Goal: Task Accomplishment & Management: Manage account settings

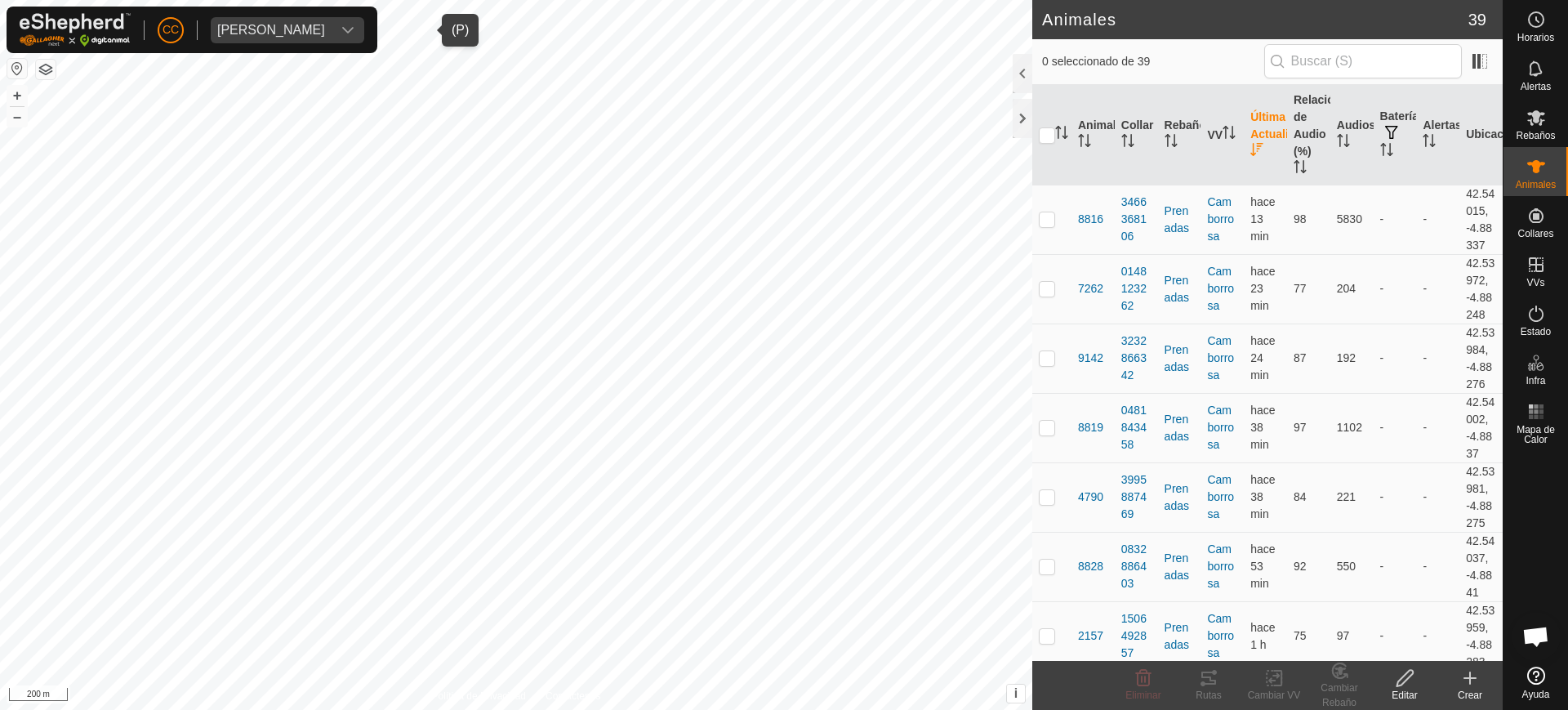
scroll to position [2866, 0]
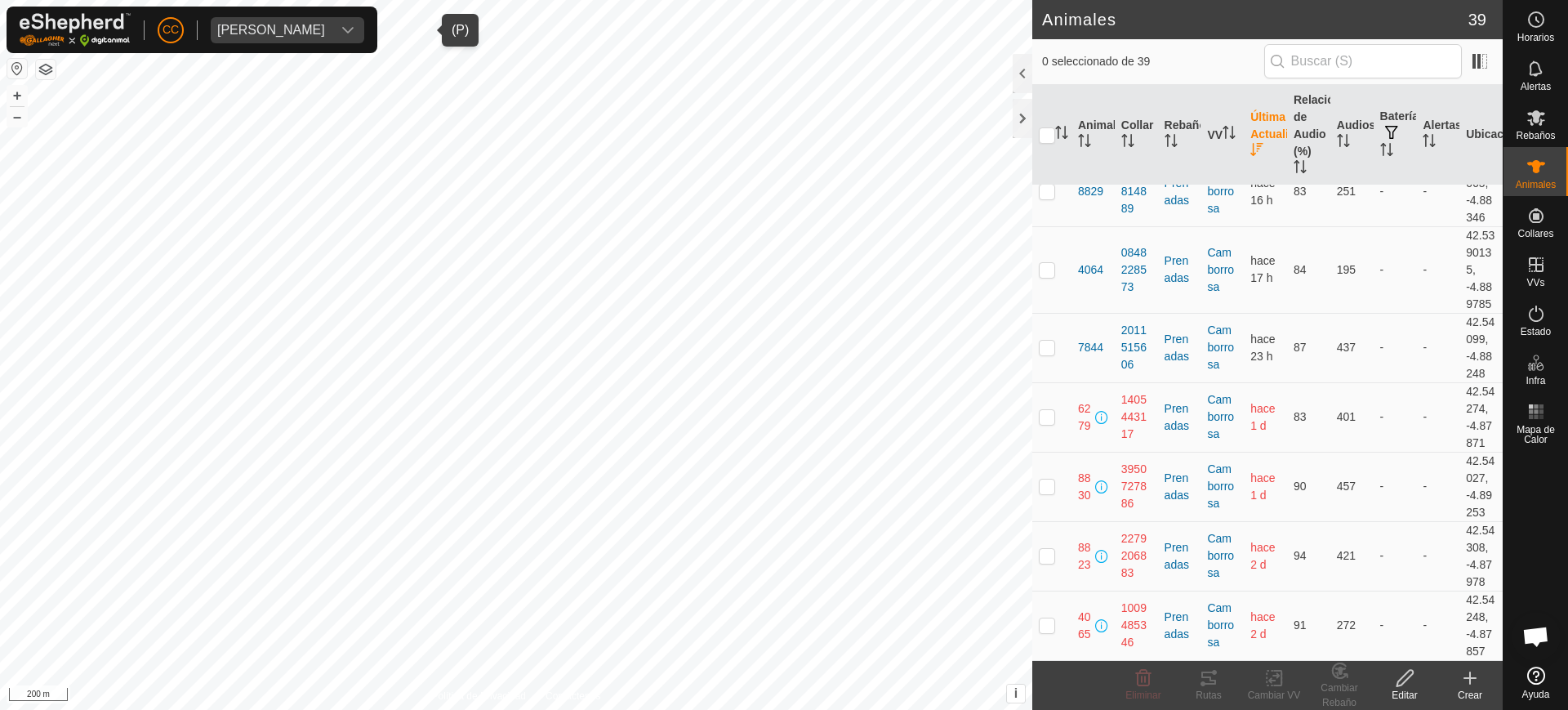
click at [331, 18] on span "ALBINO APARICIO MARTINEZ" at bounding box center [271, 30] width 121 height 26
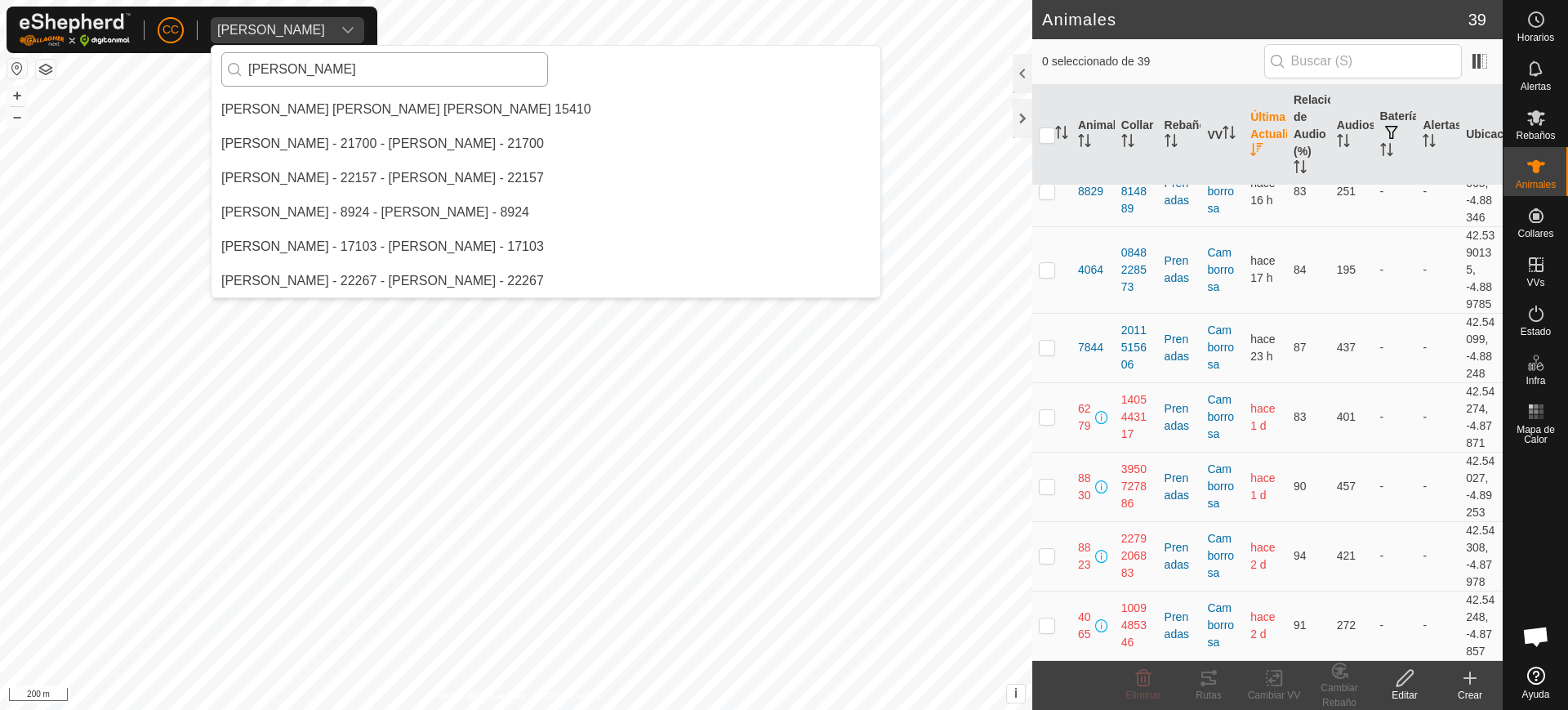
scroll to position [0, 0]
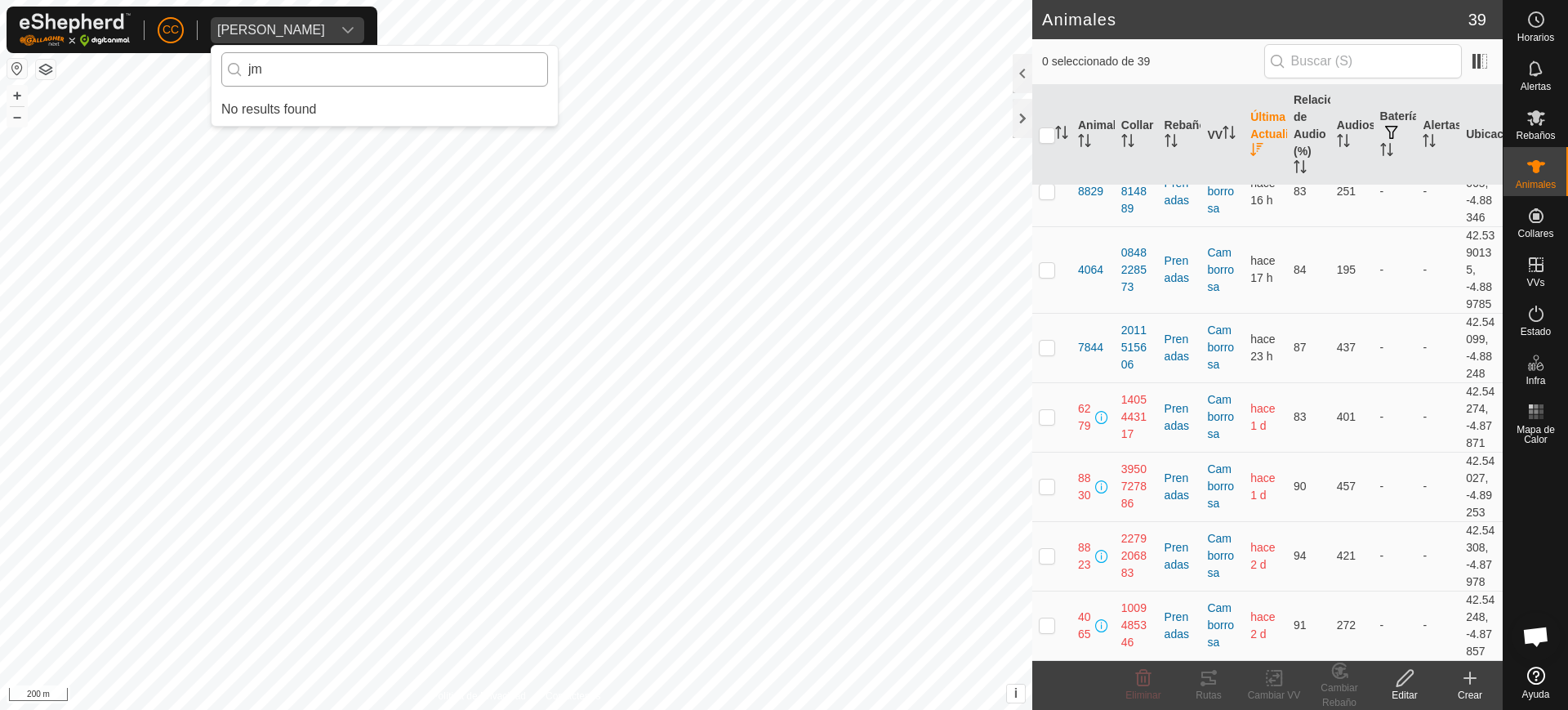
type input "j"
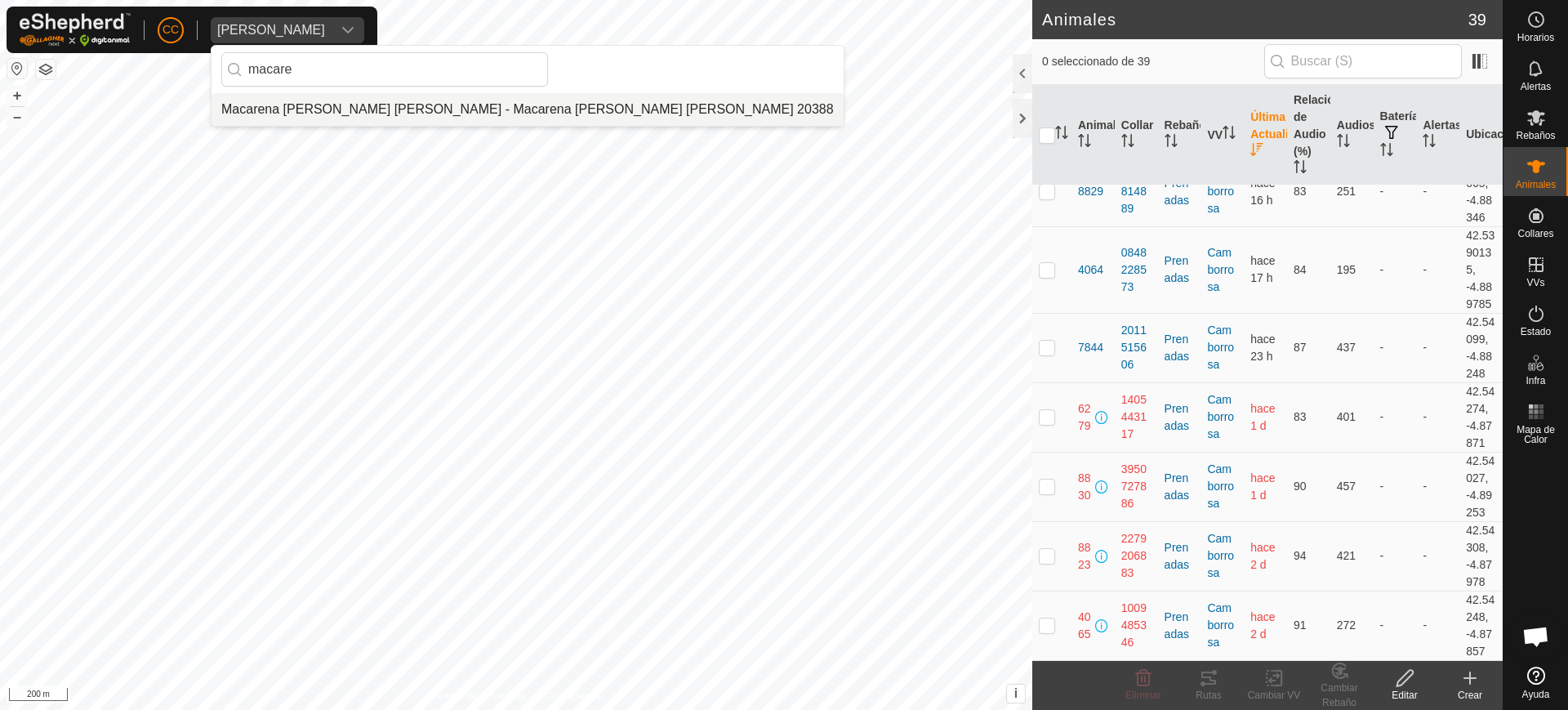
type input "macare"
click at [352, 108] on li "[PERSON_NAME][MEDICAL_DATA] - [PERSON_NAME][MEDICAL_DATA] 20388" at bounding box center [527, 110] width 632 height 33
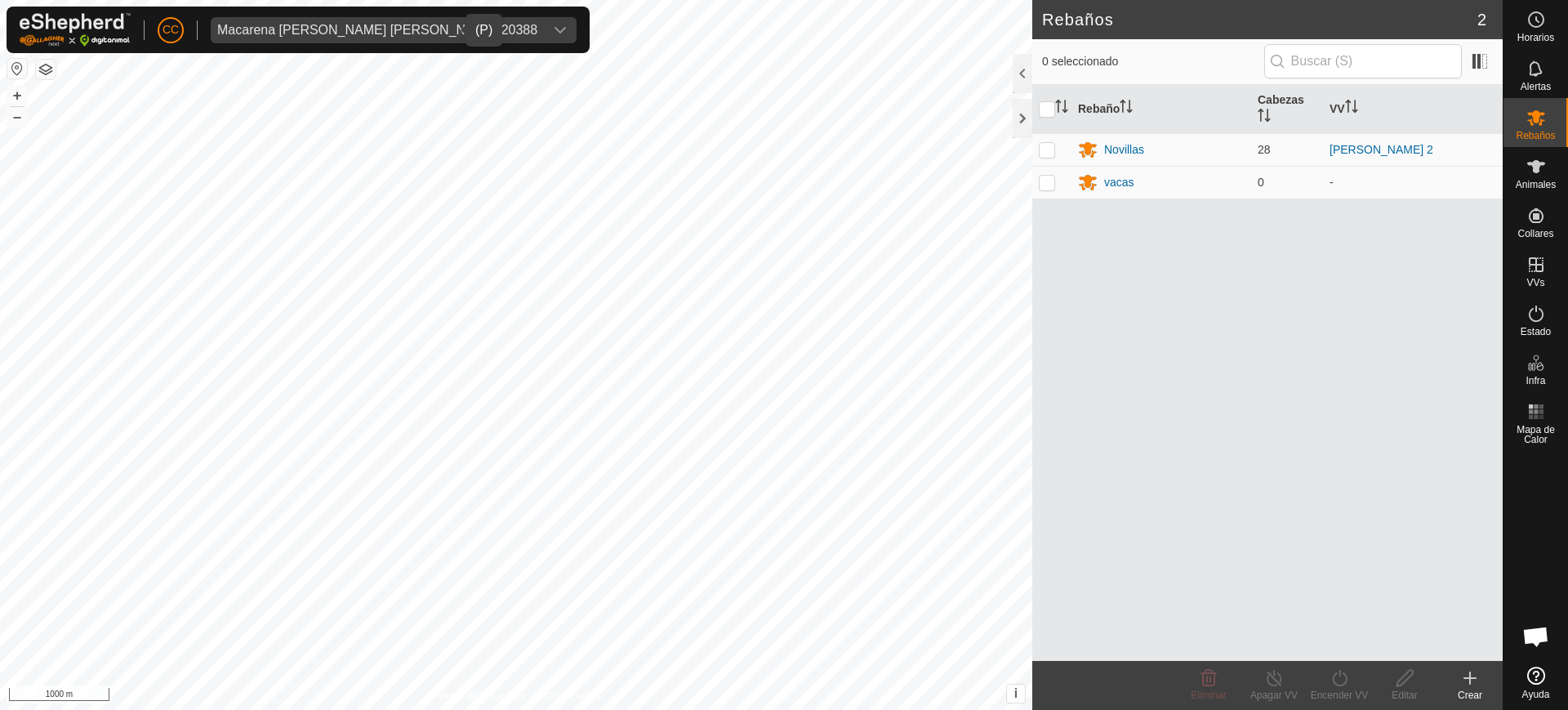
click at [15, 73] on button "button" at bounding box center [18, 68] width 19 height 19
drag, startPoint x: 1543, startPoint y: 161, endPoint x: 1521, endPoint y: 178, distance: 27.8
click at [1543, 164] on icon at bounding box center [1536, 167] width 19 height 19
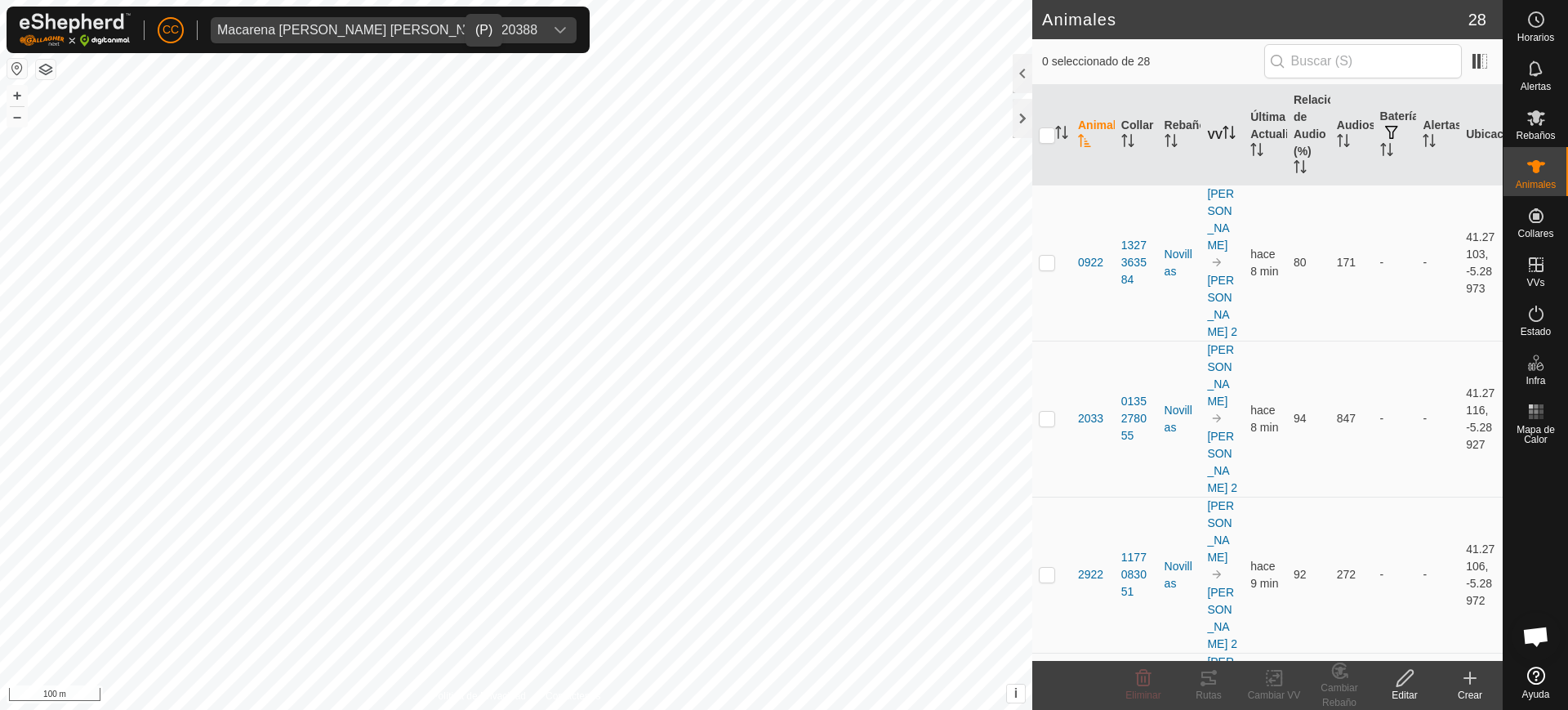
click at [1222, 139] on icon "Activar para ordenar" at bounding box center [1228, 131] width 13 height 13
click at [1222, 136] on icon "Activar para ordenar" at bounding box center [1228, 131] width 13 height 13
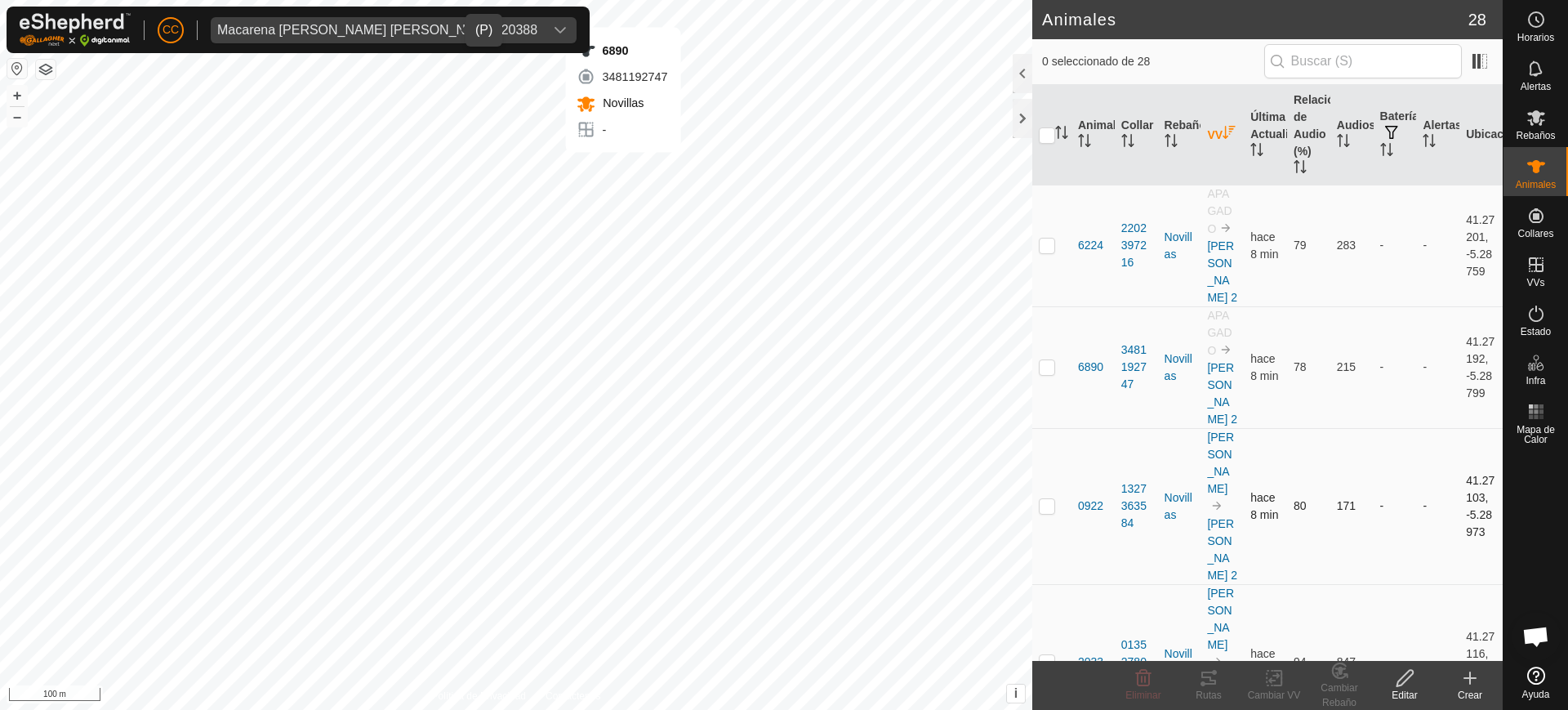
checkbox input "true"
click at [619, 163] on div "6890 3481192747 Novillas - + – ⇧ i This application includes HERE Maps. © 2024 …" at bounding box center [516, 355] width 1032 height 710
checkbox input "true"
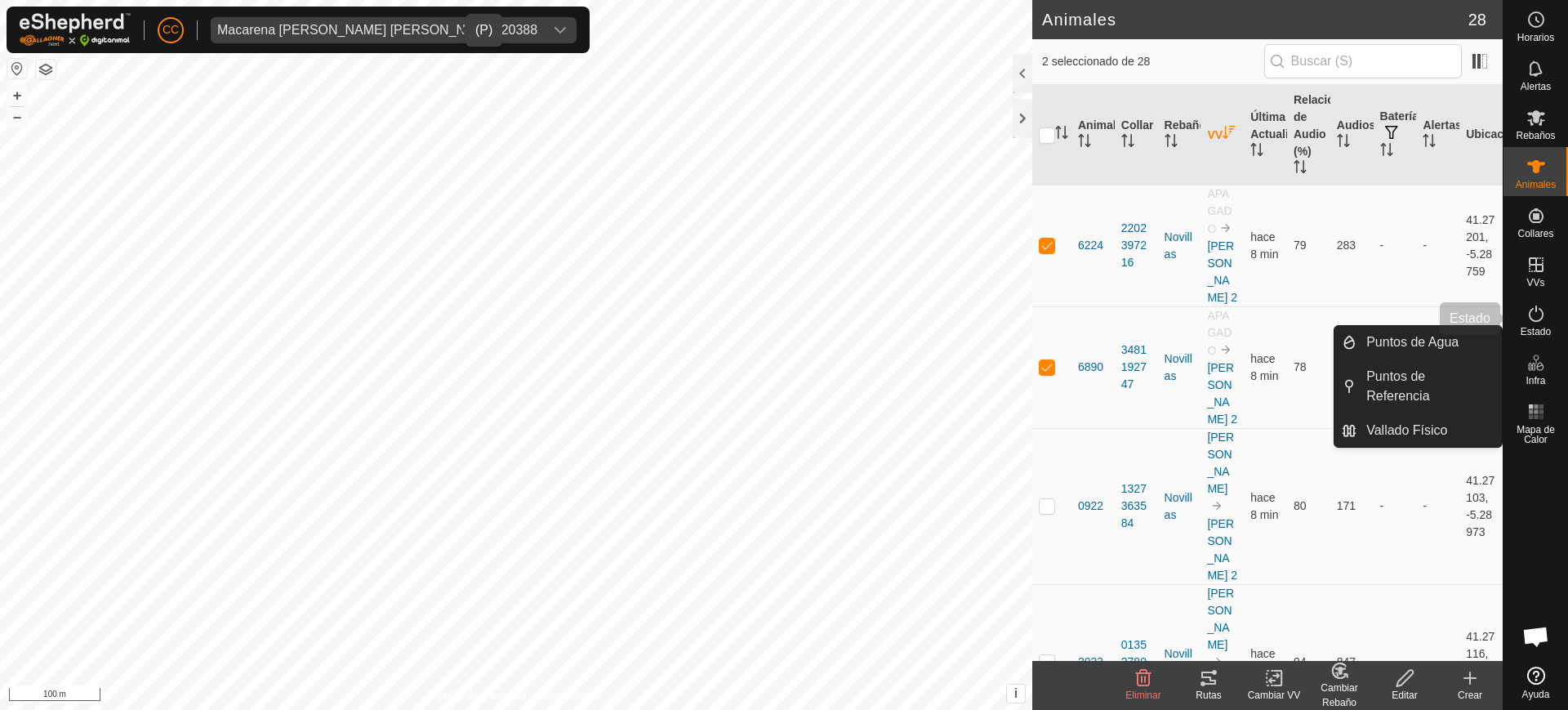
click at [1538, 336] on span "Estado" at bounding box center [1535, 331] width 30 height 10
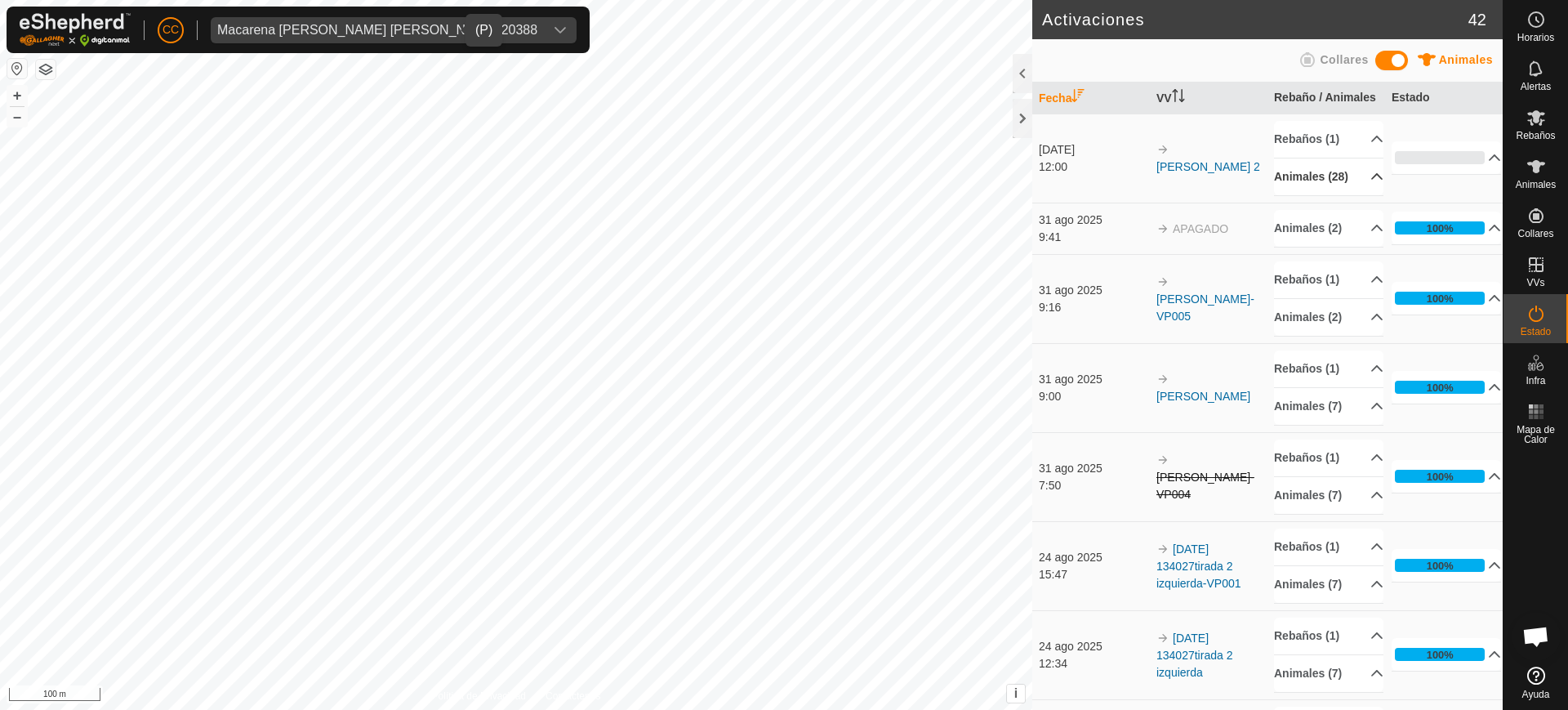
click at [1352, 195] on p-accordion-header "Animales (28)" at bounding box center [1328, 177] width 109 height 37
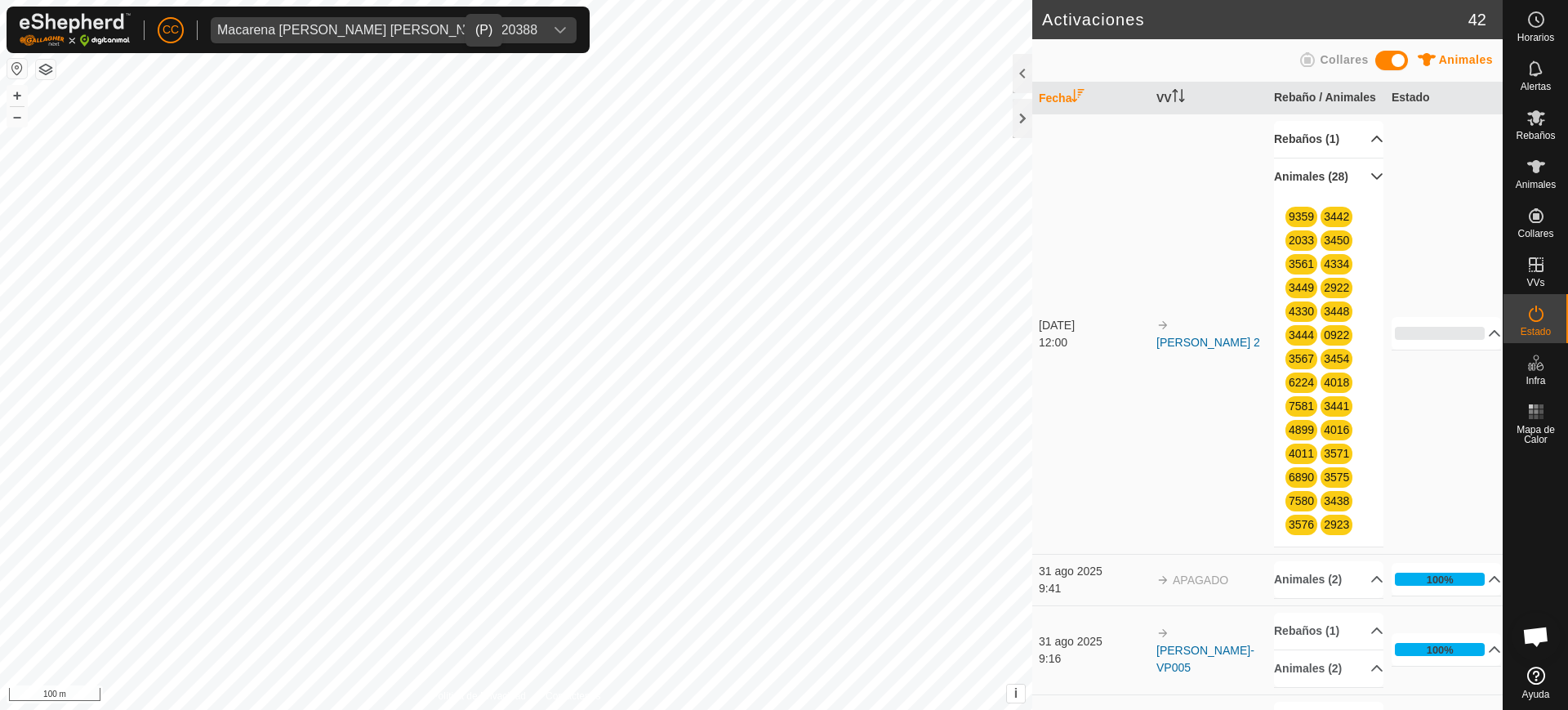
click at [1315, 158] on p-accordion-header "Rebaños (1)" at bounding box center [1328, 139] width 109 height 37
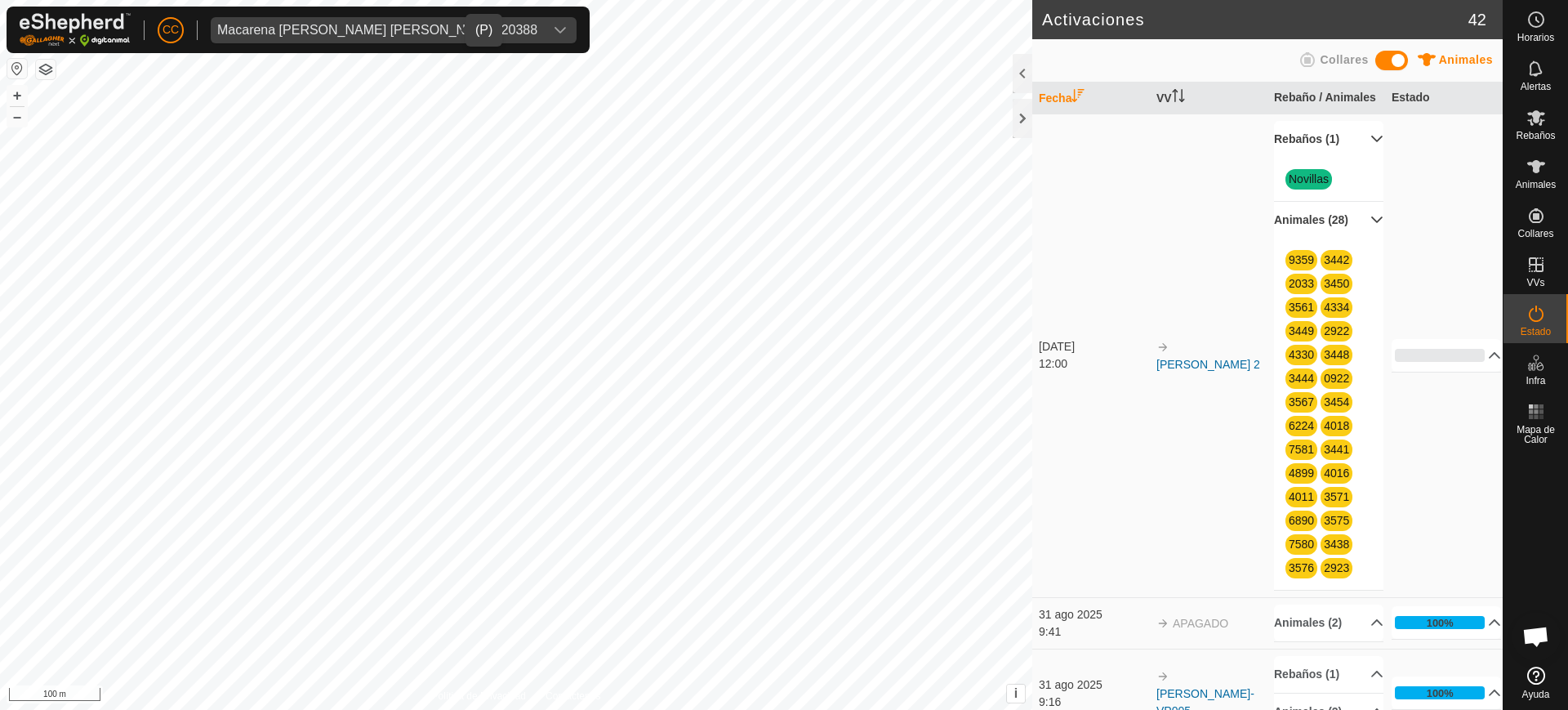
click at [1205, 298] on td "Manuel jose 2" at bounding box center [1208, 355] width 118 height 483
drag, startPoint x: 1112, startPoint y: 227, endPoint x: 1156, endPoint y: 269, distance: 60.8
click at [1114, 228] on td "2 sept 2025 12:00" at bounding box center [1091, 355] width 118 height 483
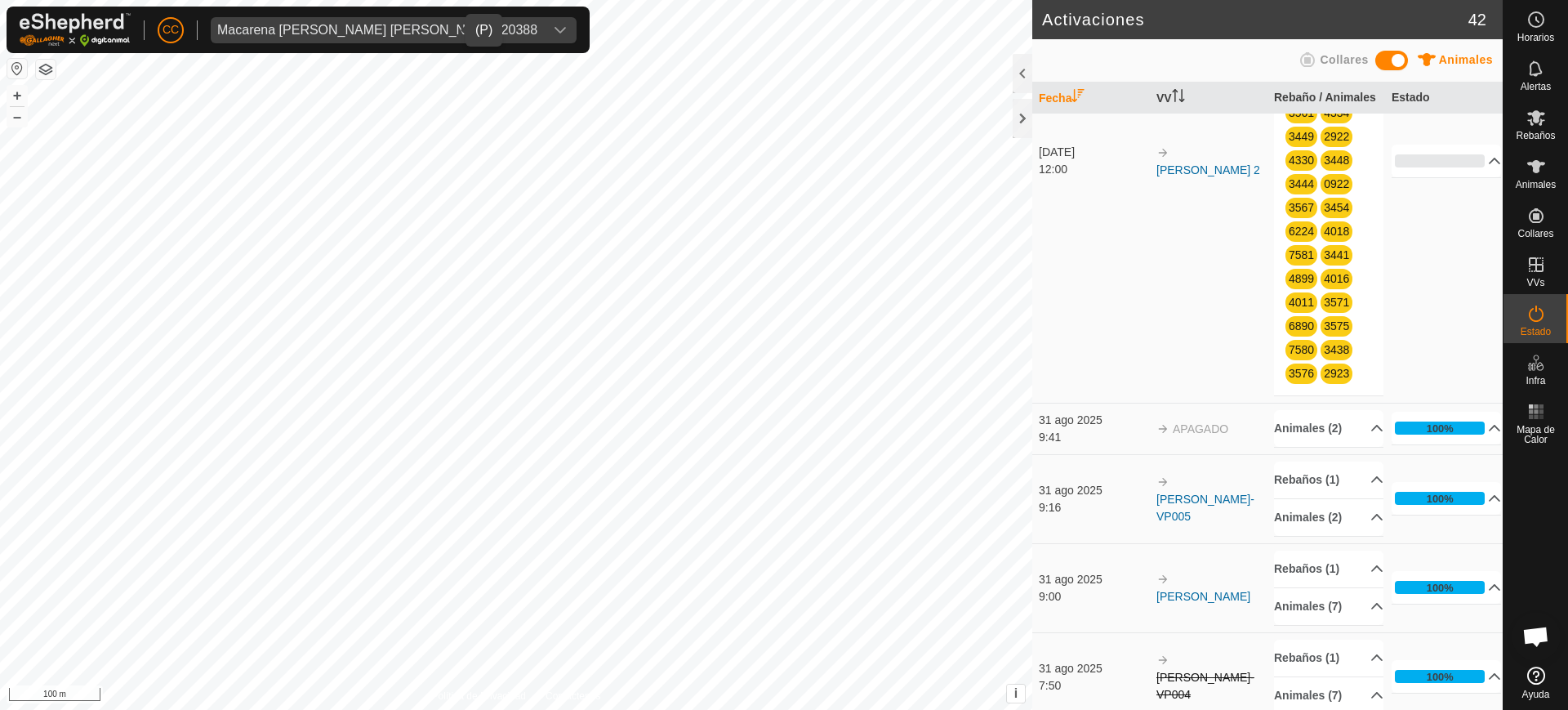
scroll to position [205, 0]
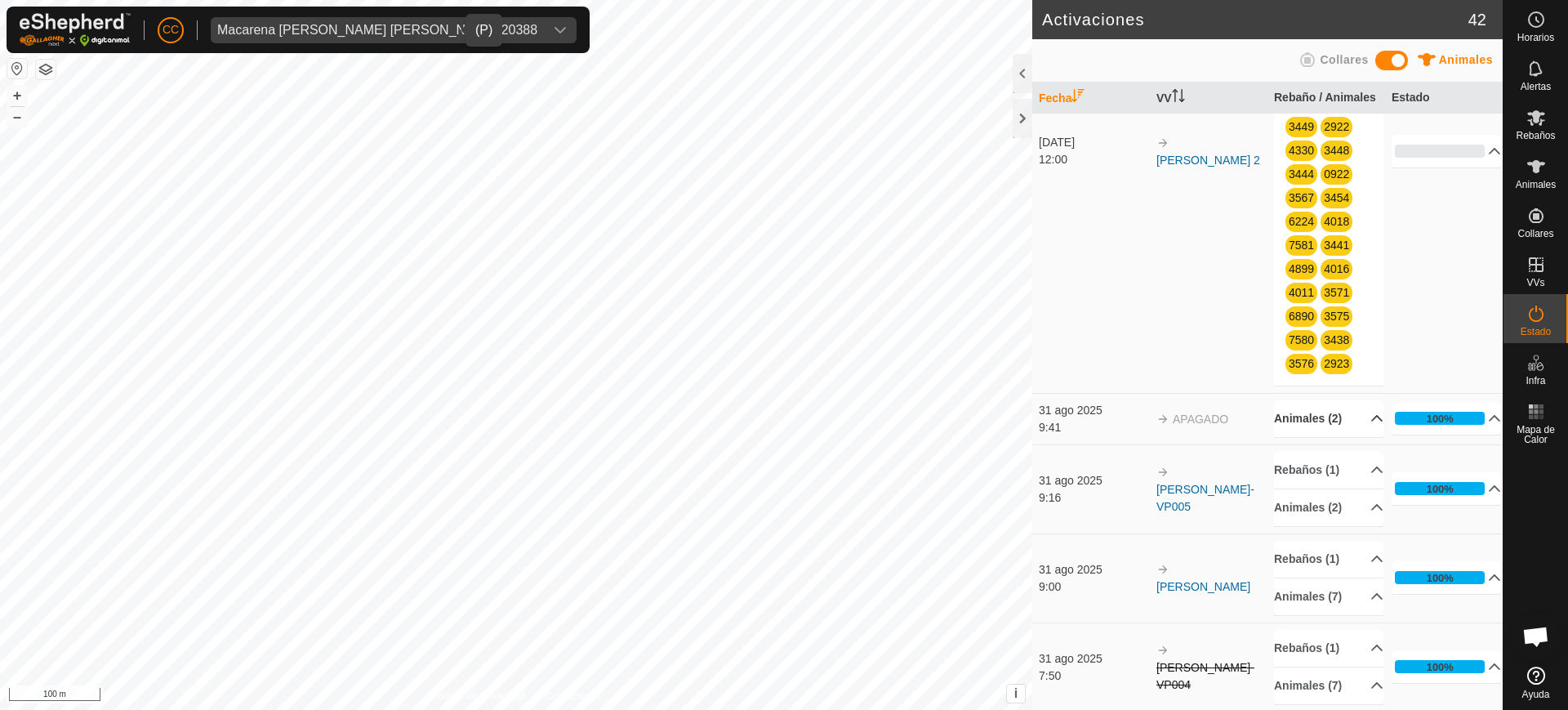
click at [1360, 437] on p-accordion-header "Animales (2)" at bounding box center [1328, 419] width 109 height 37
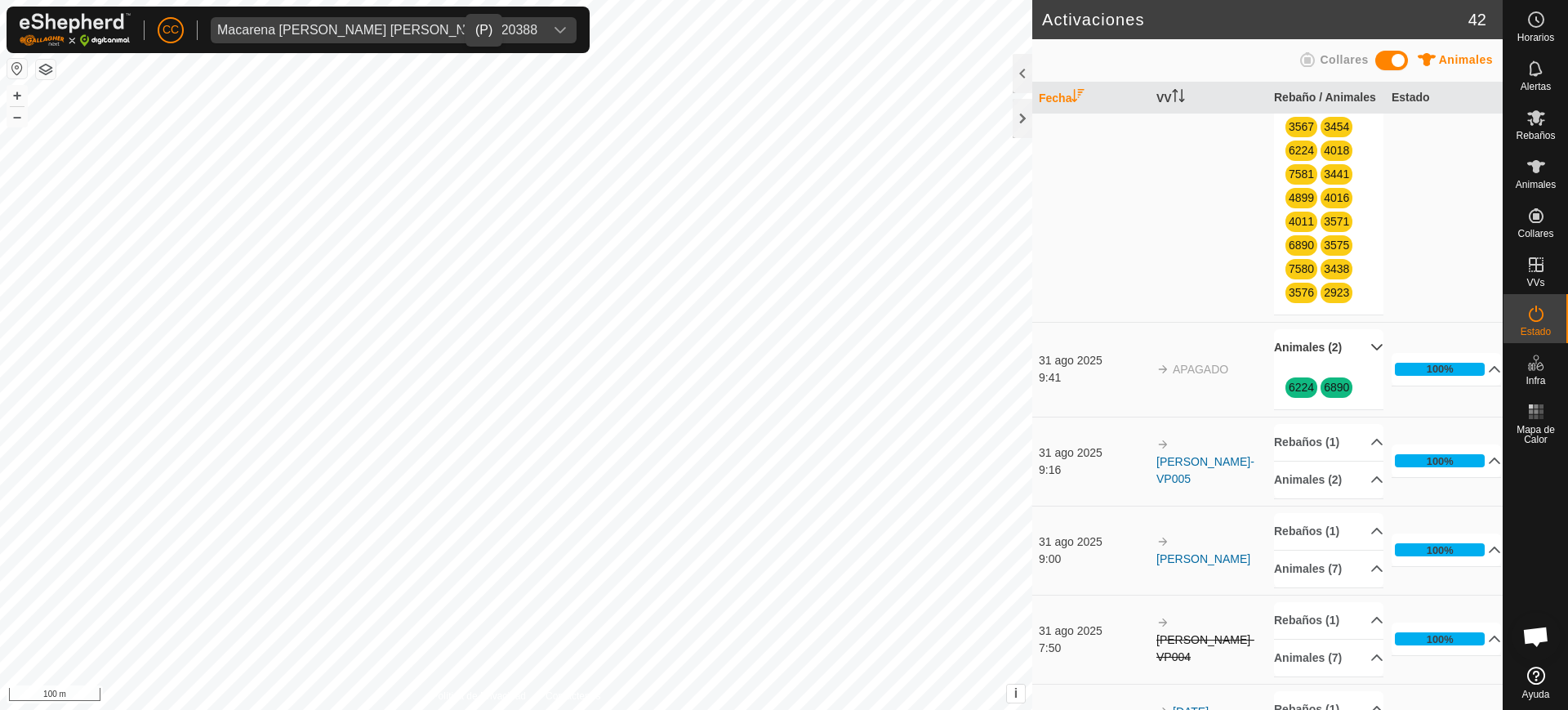
scroll to position [306, 0]
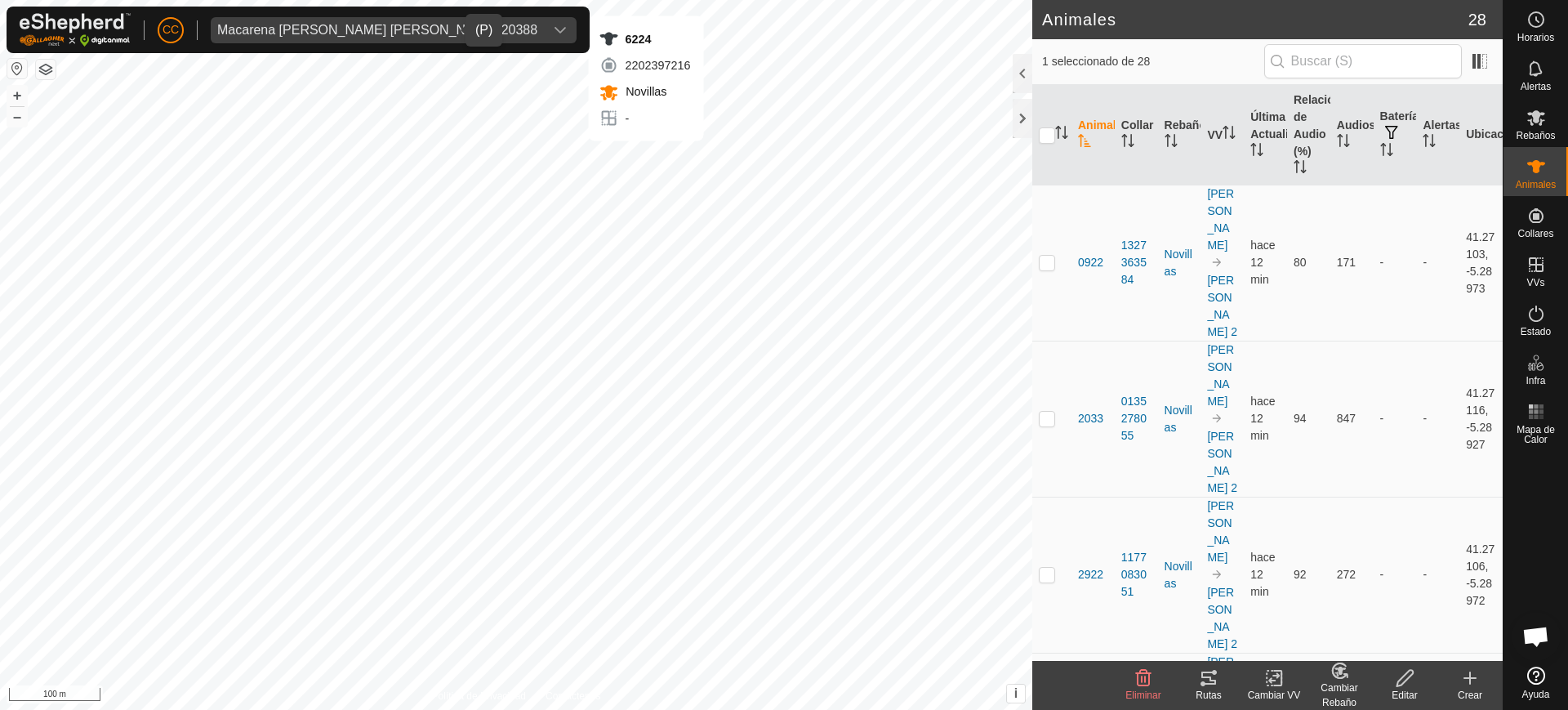
click at [646, 157] on div "6224 2202397216 Novillas - + – ⇧ i This application includes HERE Maps. © 2024 …" at bounding box center [516, 355] width 1032 height 710
checkbox input "true"
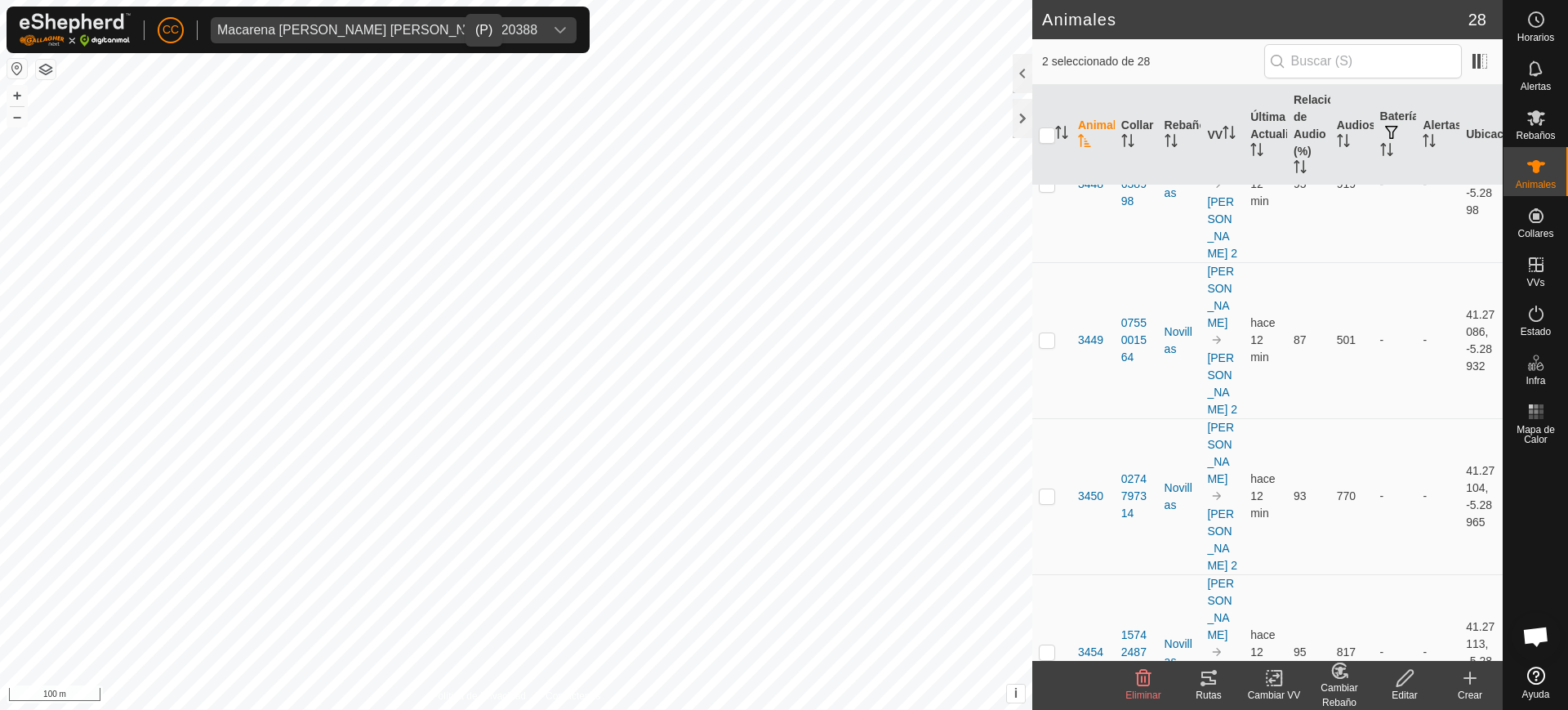
scroll to position [1429, 0]
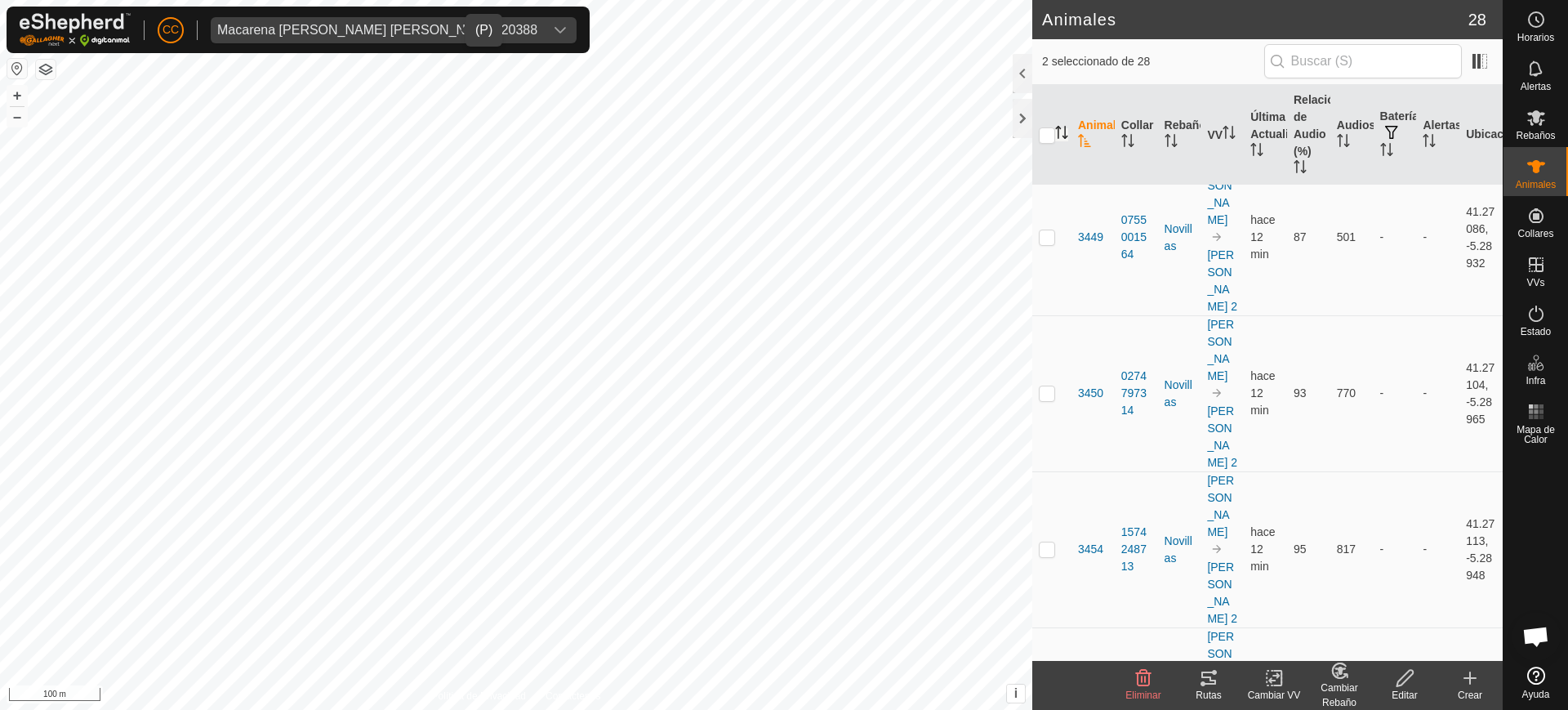
click at [1064, 128] on icon "Activar para ordenar" at bounding box center [1061, 131] width 13 height 13
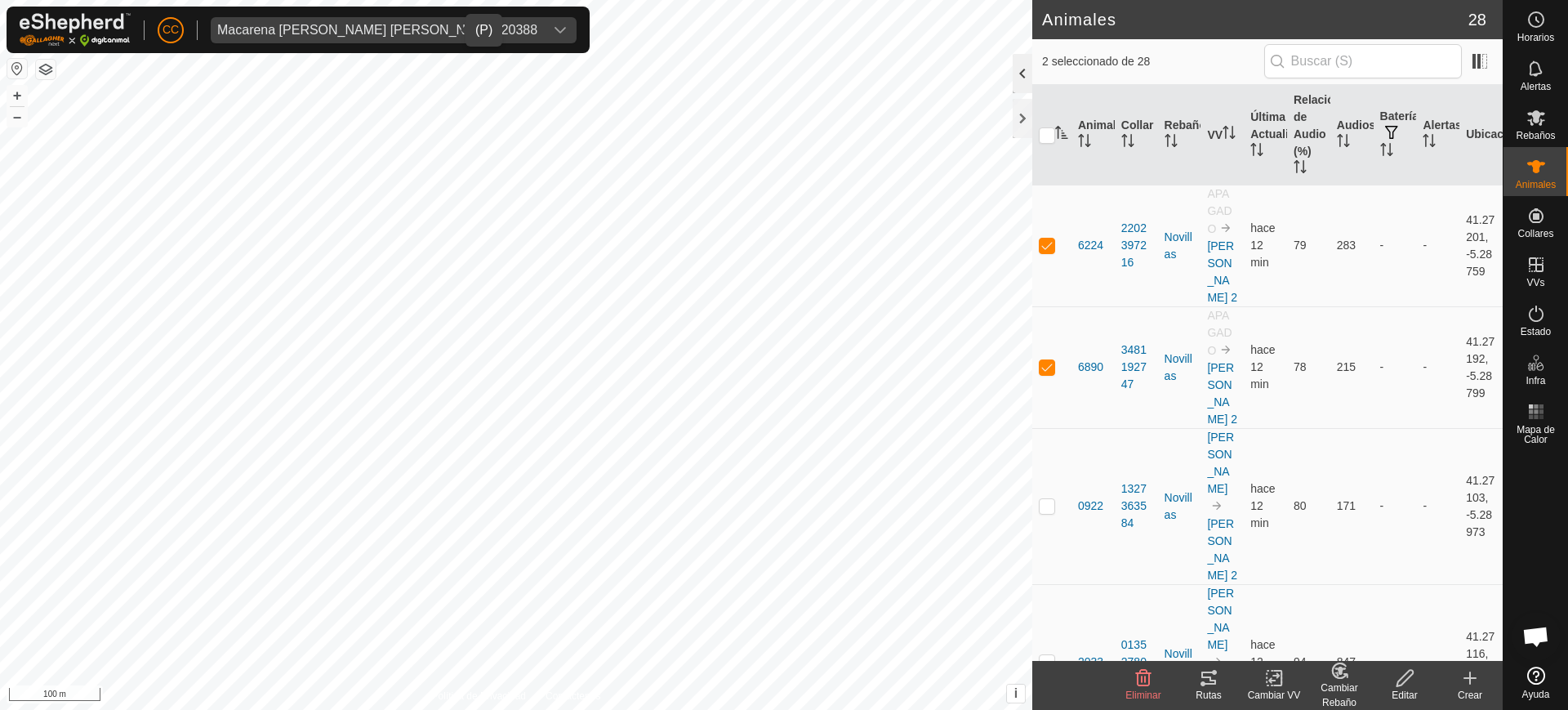
click at [1025, 83] on div at bounding box center [1023, 73] width 19 height 39
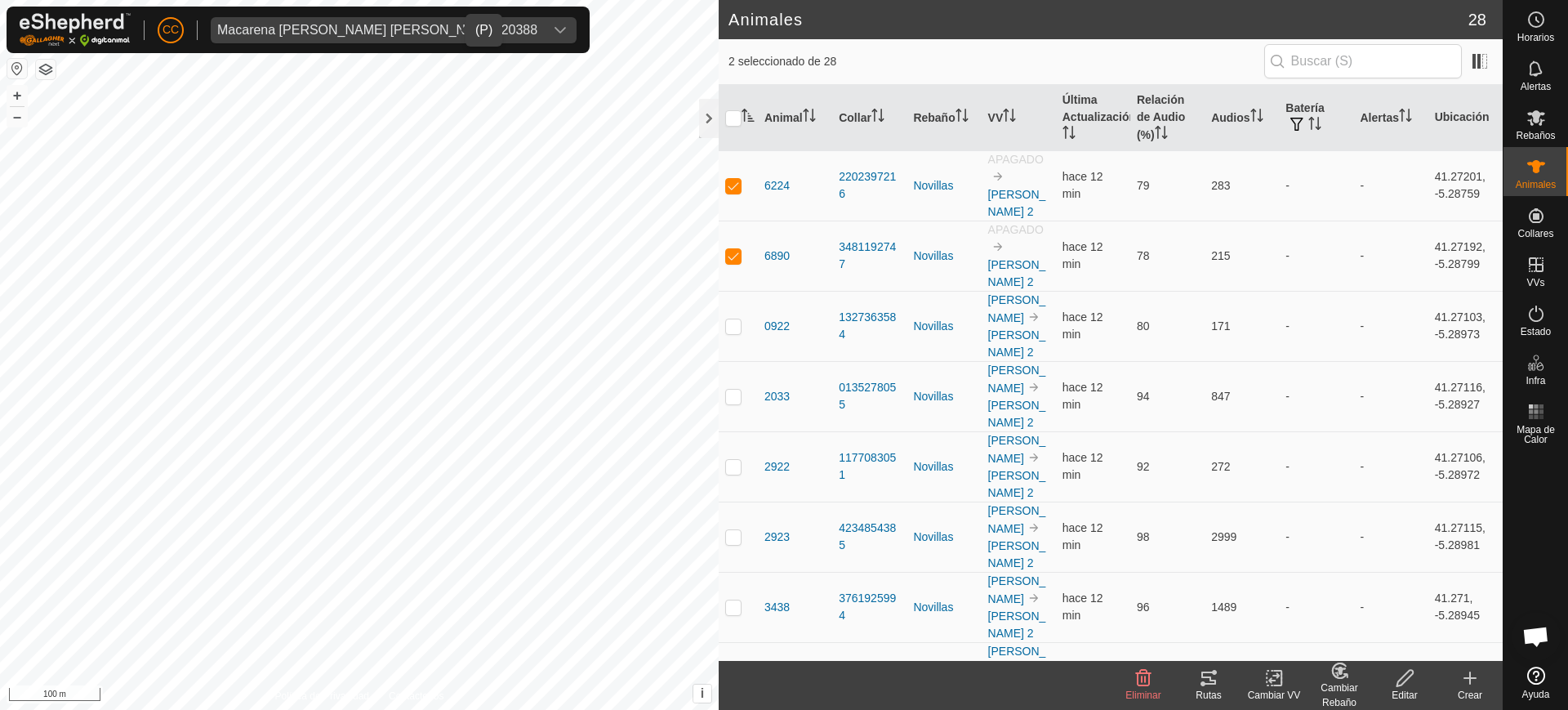
click at [1272, 686] on icon at bounding box center [1274, 678] width 20 height 19
click at [1298, 609] on link "Elegir VV..." at bounding box center [1323, 608] width 162 height 33
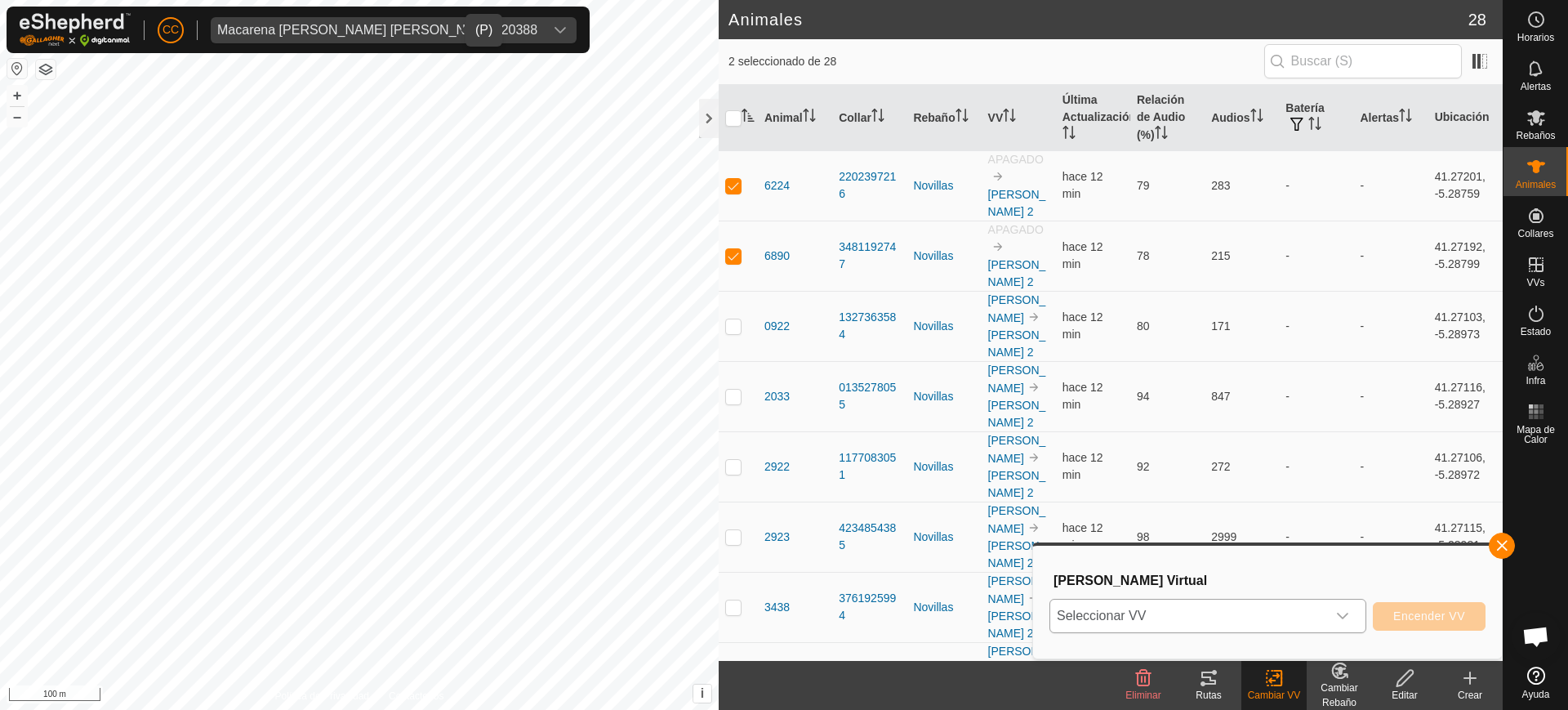
click at [1107, 611] on span "Seleccionar VV" at bounding box center [1187, 616] width 276 height 33
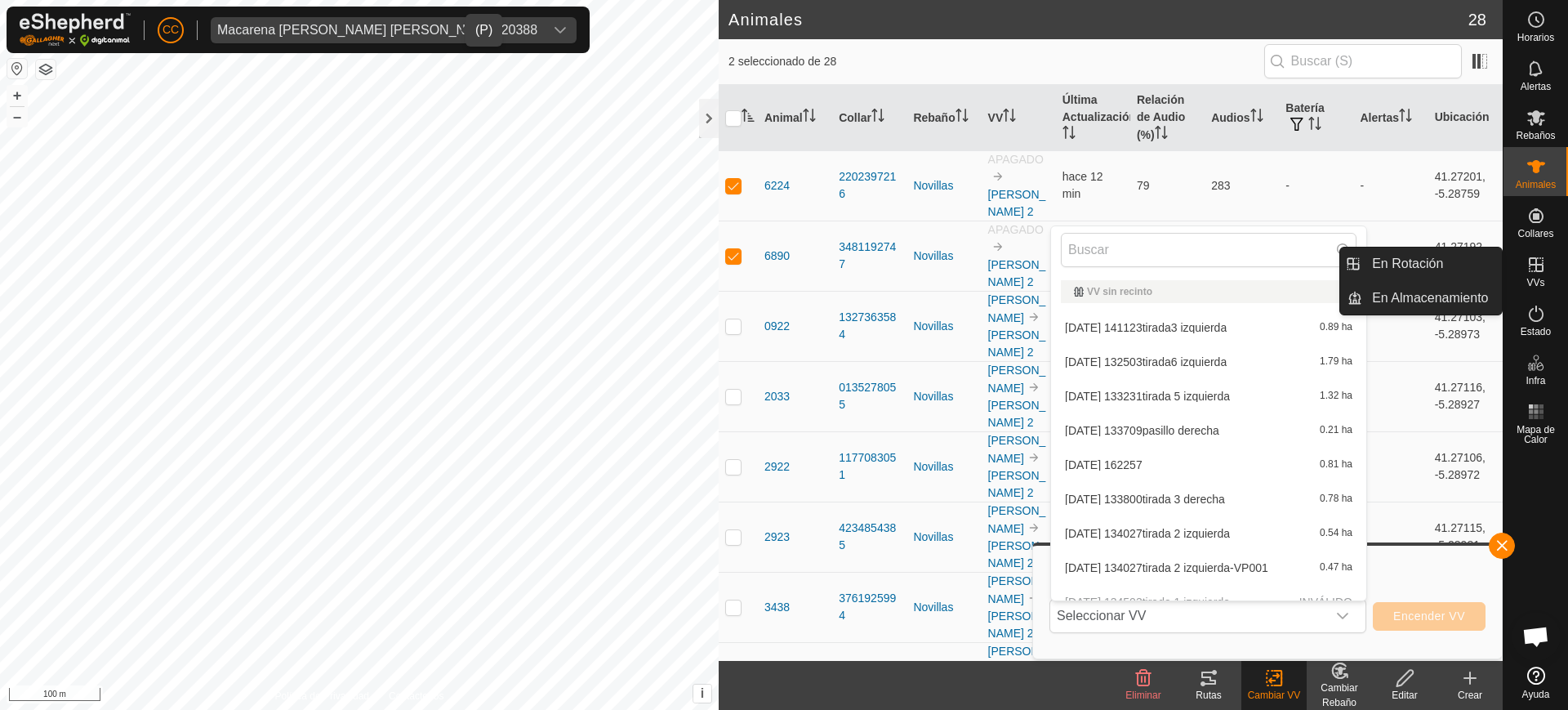
click at [1552, 266] on div "VVs" at bounding box center [1535, 270] width 64 height 49
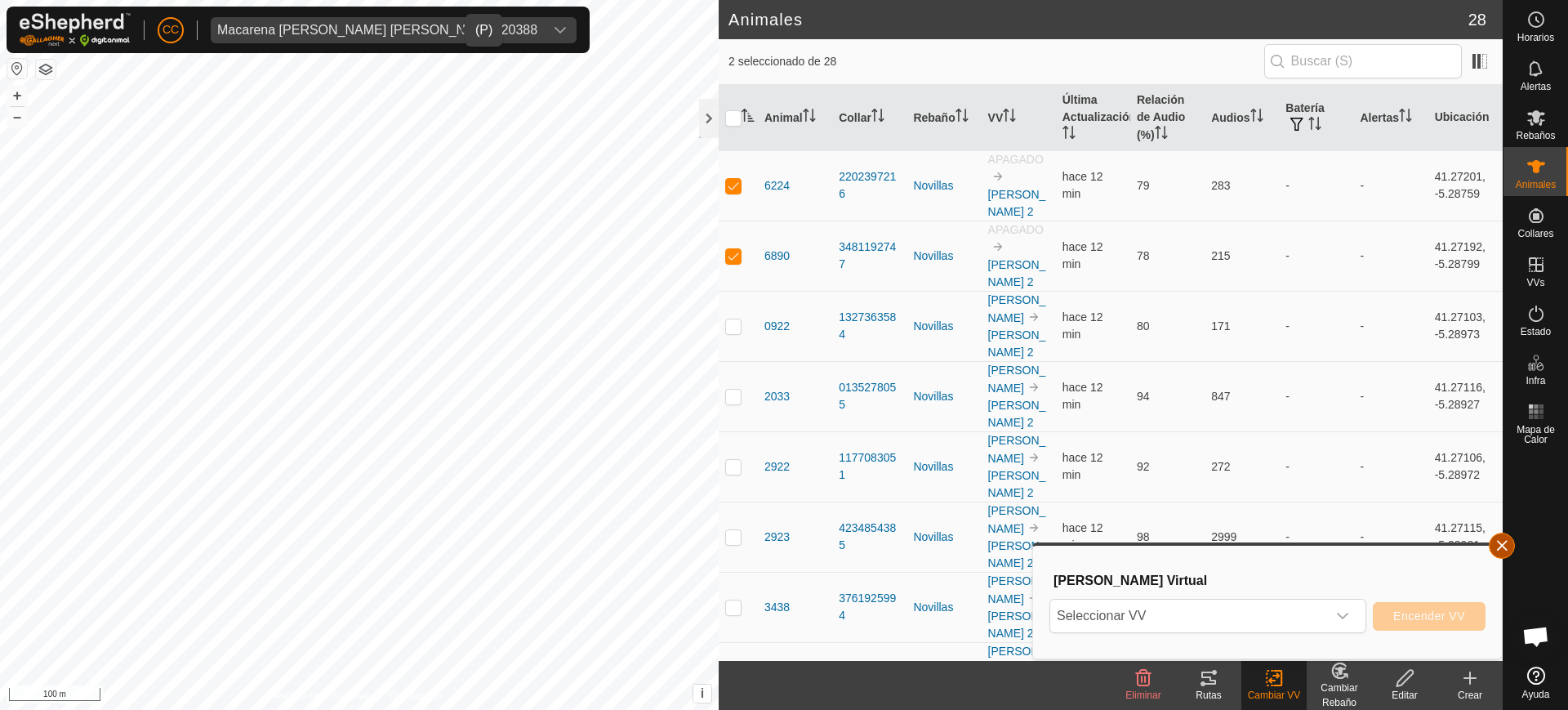
click at [1497, 550] on button "button" at bounding box center [1501, 545] width 26 height 26
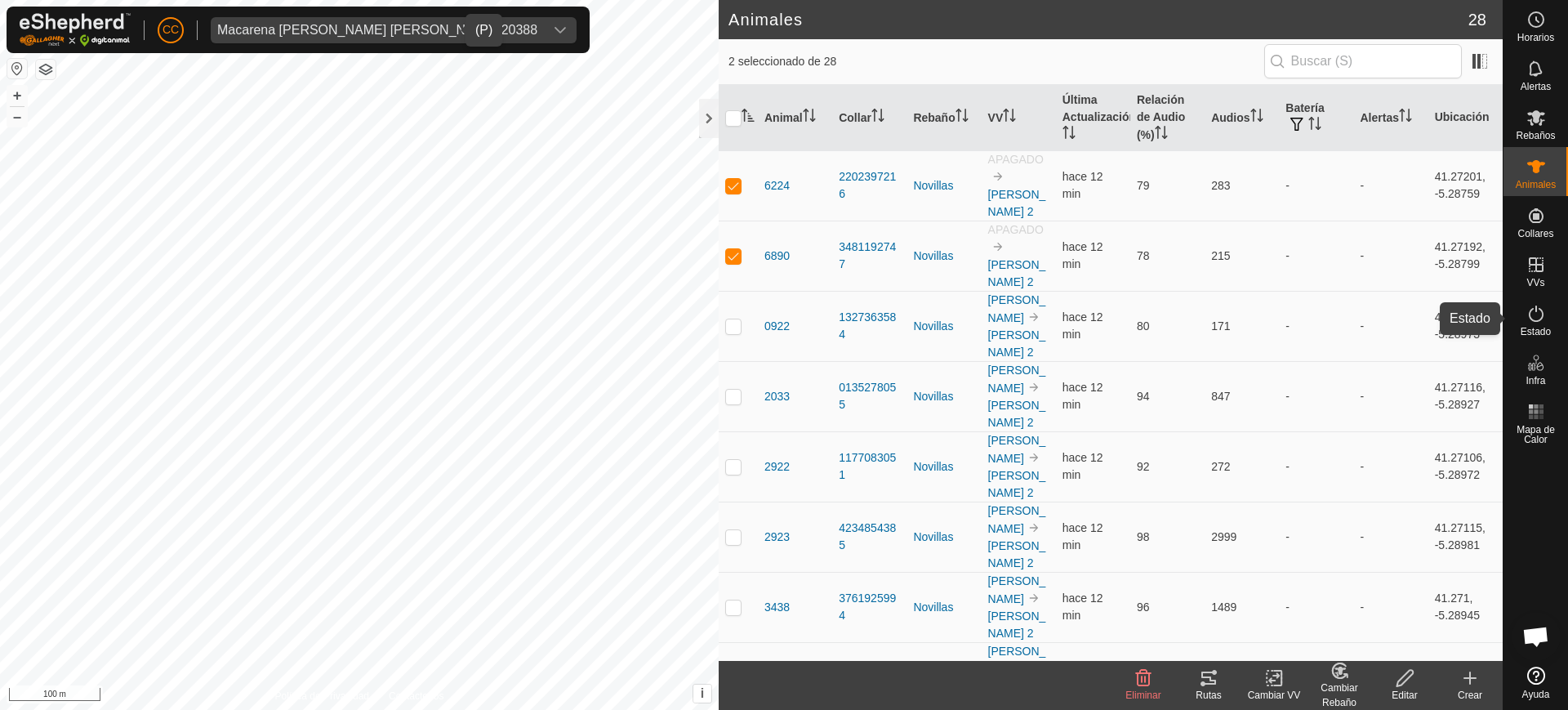
click at [1533, 315] on icon at bounding box center [1536, 314] width 19 height 19
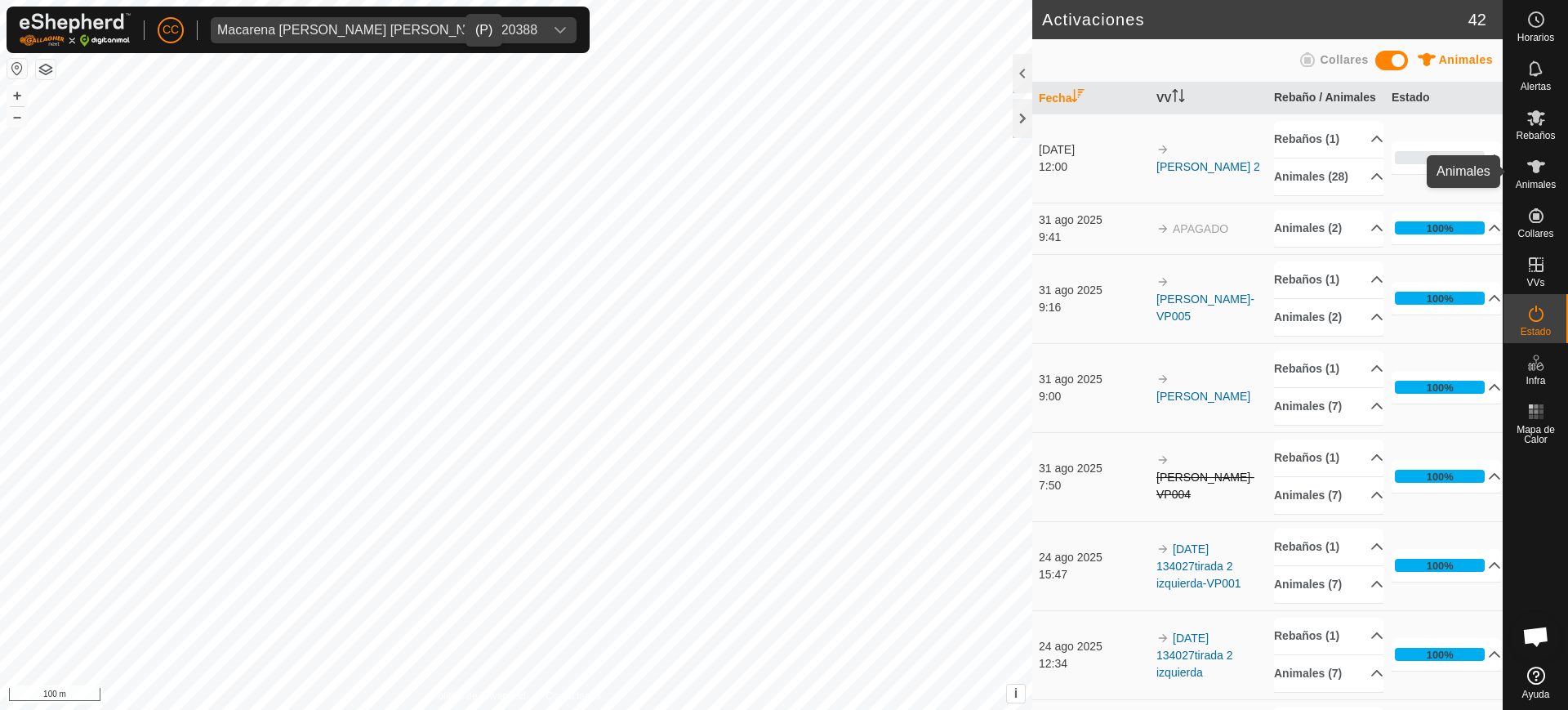
click at [1539, 171] on icon at bounding box center [1536, 167] width 19 height 19
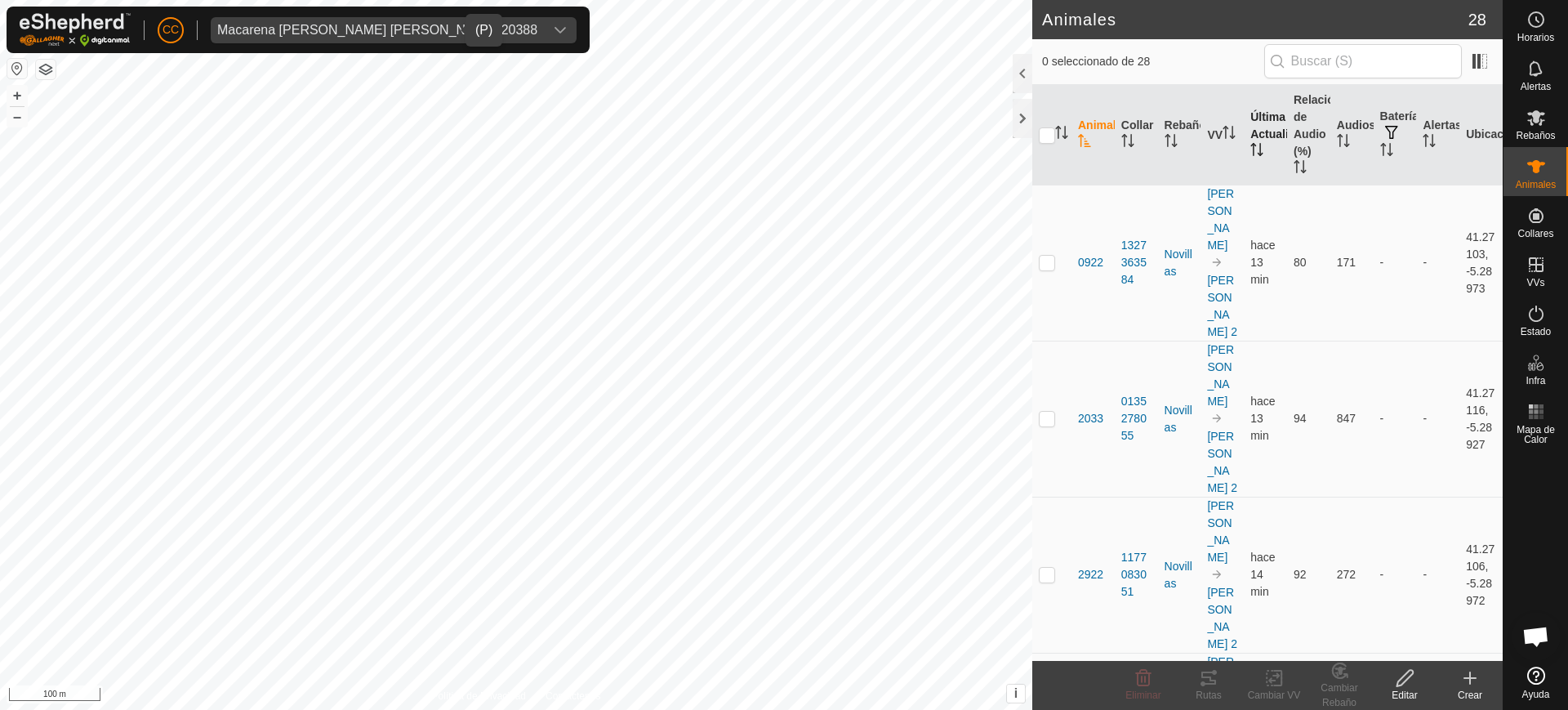
click at [1276, 119] on th "Última Actualización" at bounding box center [1265, 134] width 43 height 100
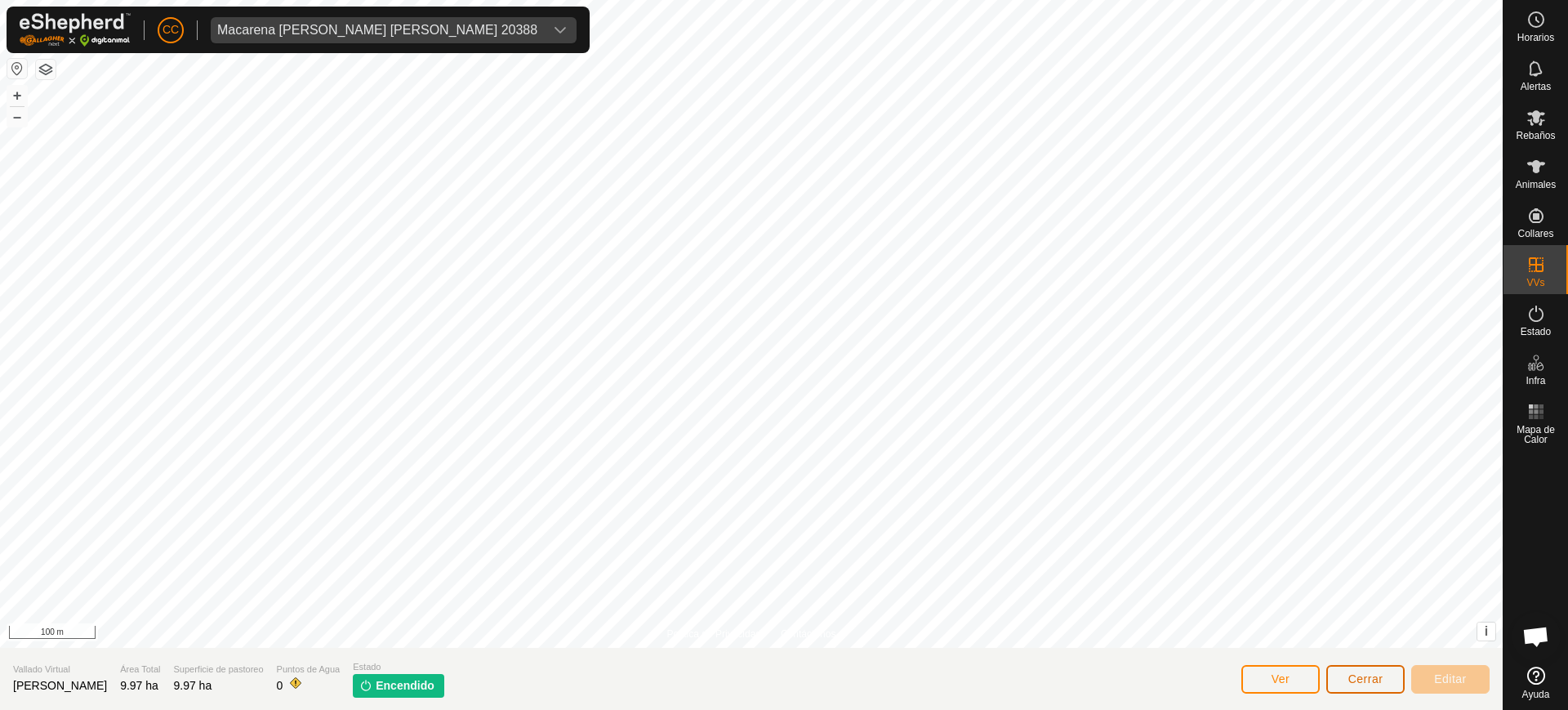
click at [1362, 673] on span "Cerrar" at bounding box center [1365, 678] width 35 height 13
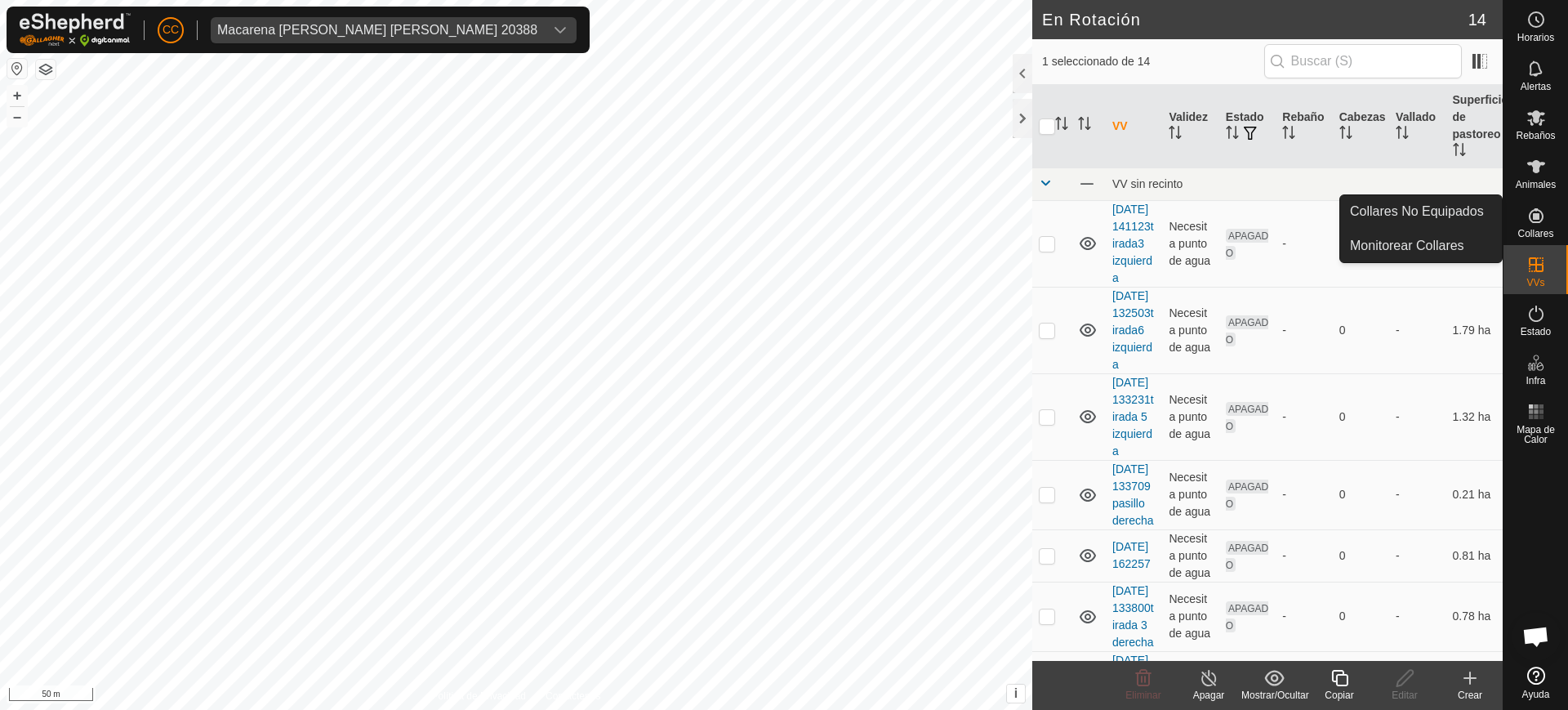
click at [1532, 223] on icon at bounding box center [1536, 215] width 19 height 19
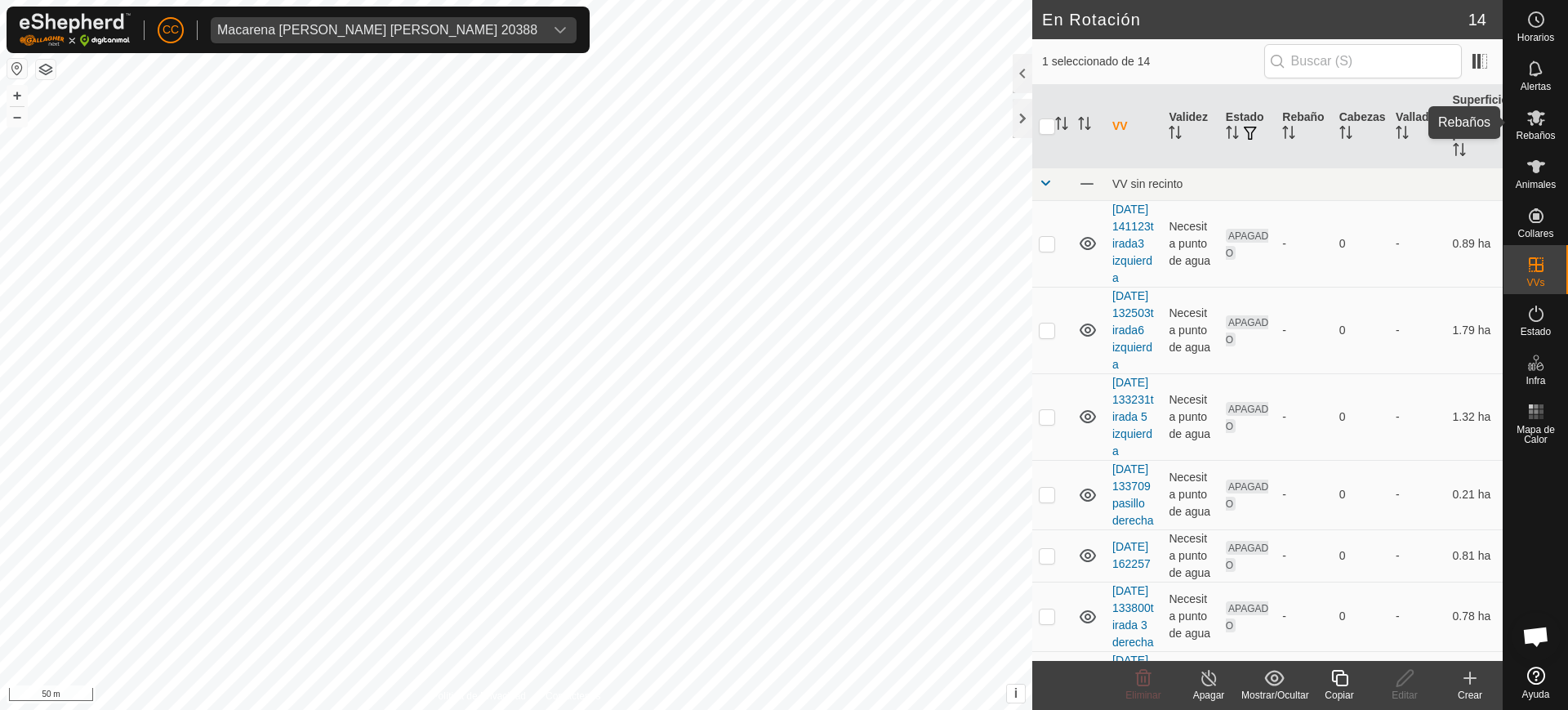
click at [1536, 119] on icon at bounding box center [1536, 118] width 18 height 16
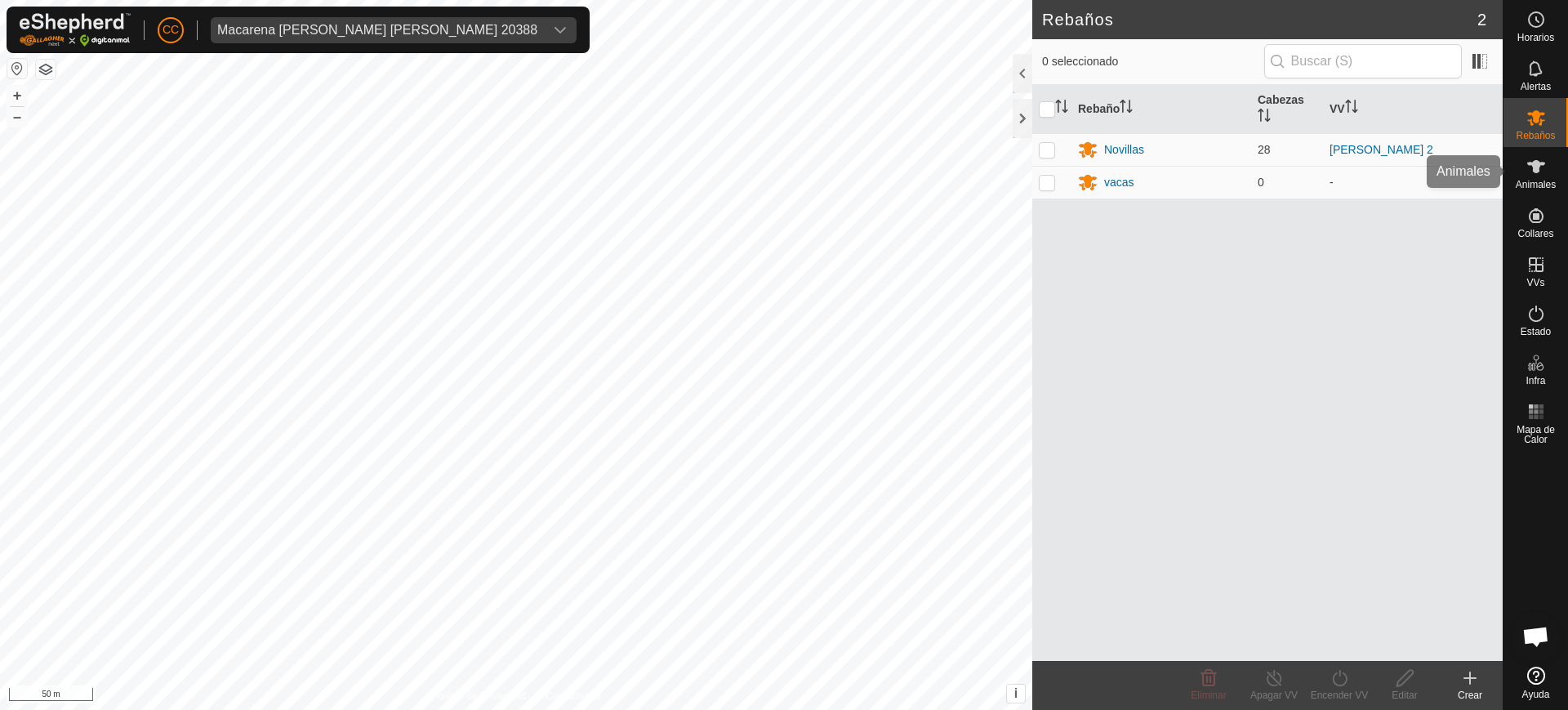
click at [1536, 164] on icon at bounding box center [1536, 166] width 18 height 13
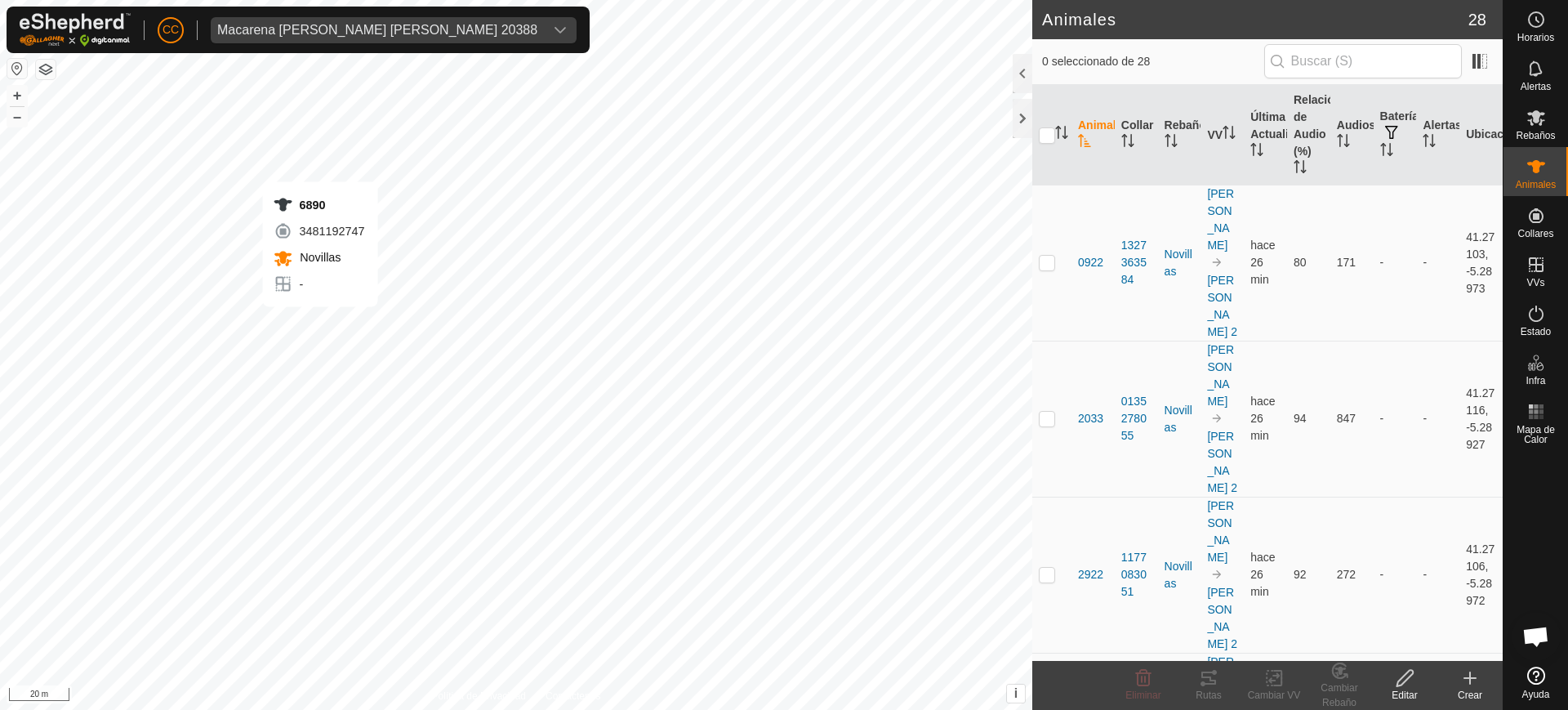
checkbox input "true"
click at [420, 292] on div "6224 2202397216 Novillas - + – ⇧ i This application includes HERE Maps. © 2024 …" at bounding box center [516, 355] width 1032 height 710
checkbox input "true"
click at [1084, 122] on th "Animal" at bounding box center [1093, 134] width 43 height 100
click at [1086, 129] on th "Animal" at bounding box center [1093, 134] width 43 height 100
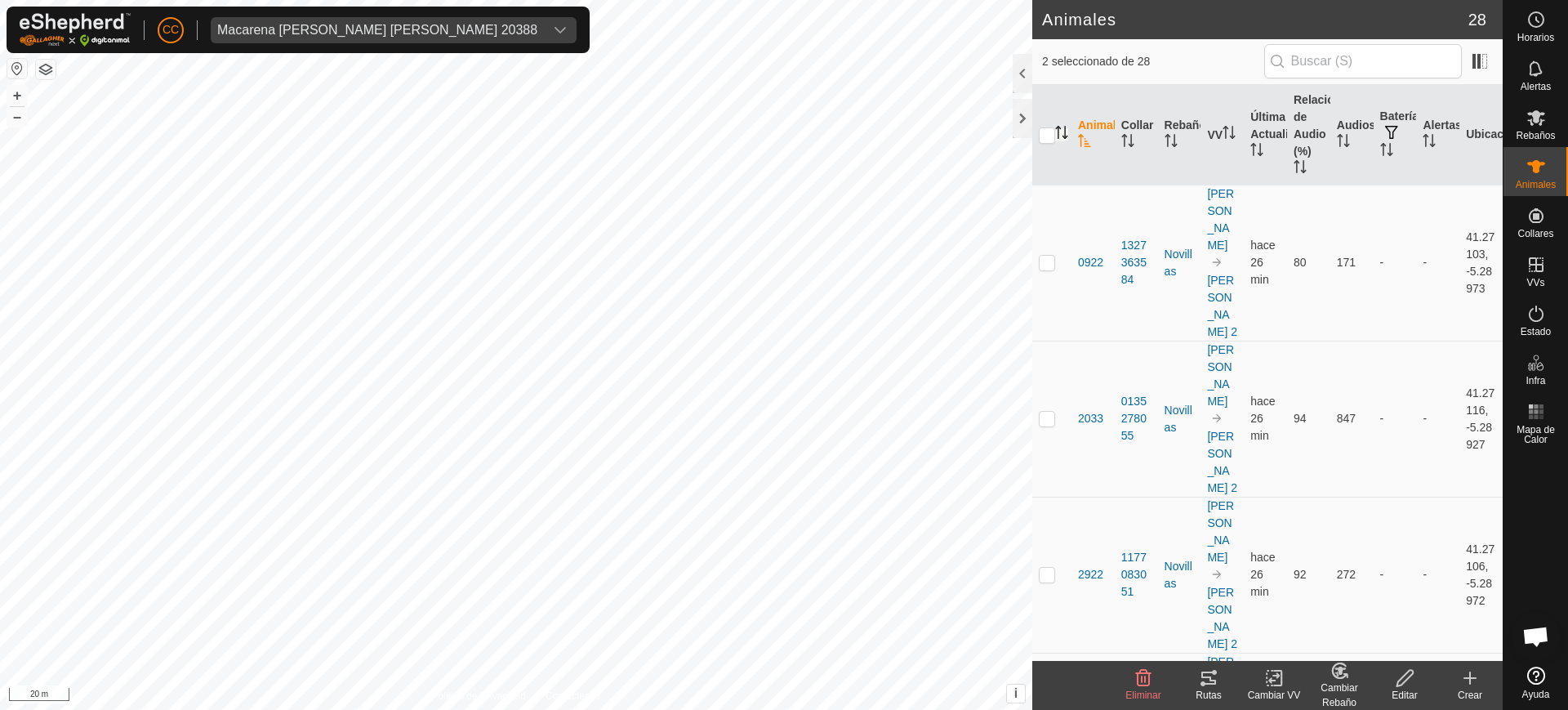
click at [1058, 130] on icon "Activar para ordenar" at bounding box center [1061, 131] width 13 height 13
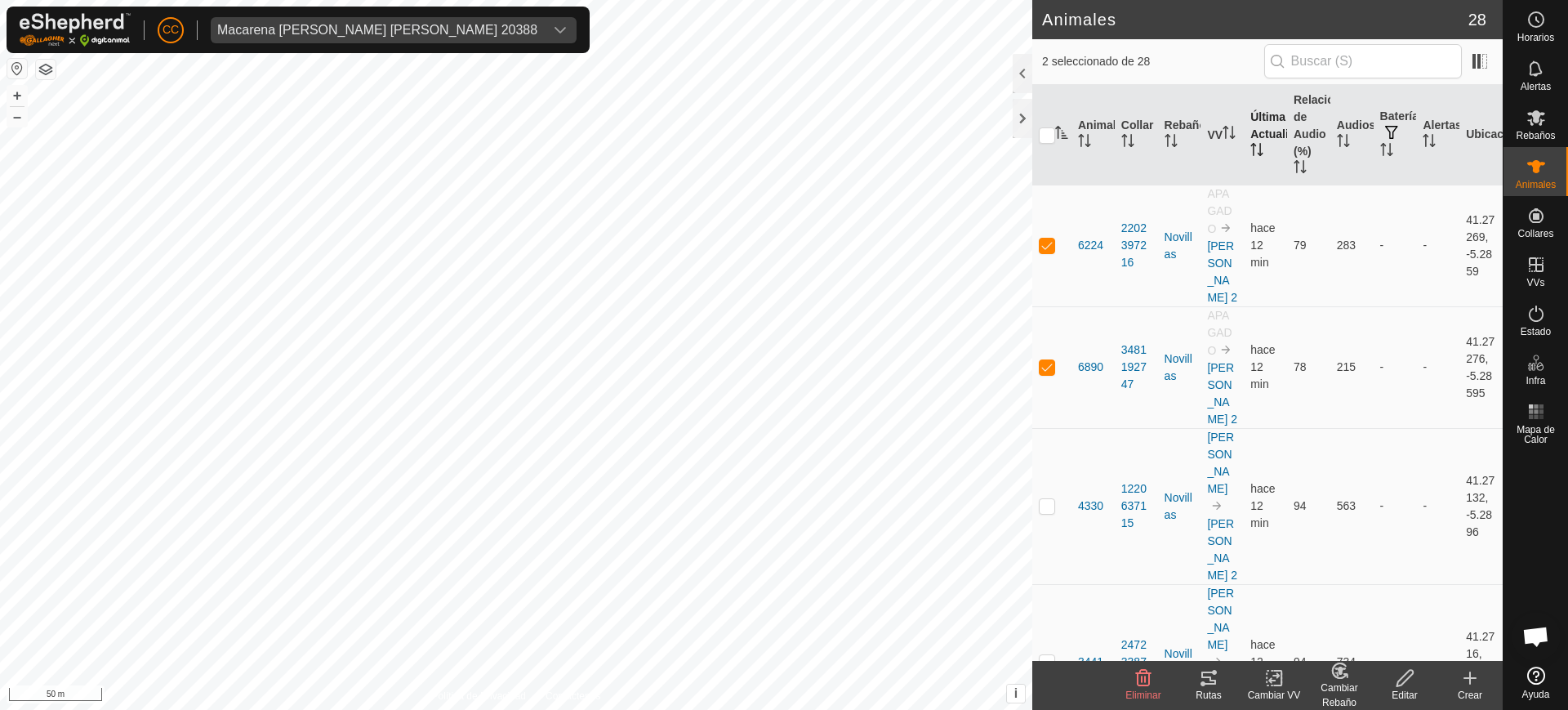
click at [1257, 137] on th "Última Actualización" at bounding box center [1265, 134] width 43 height 100
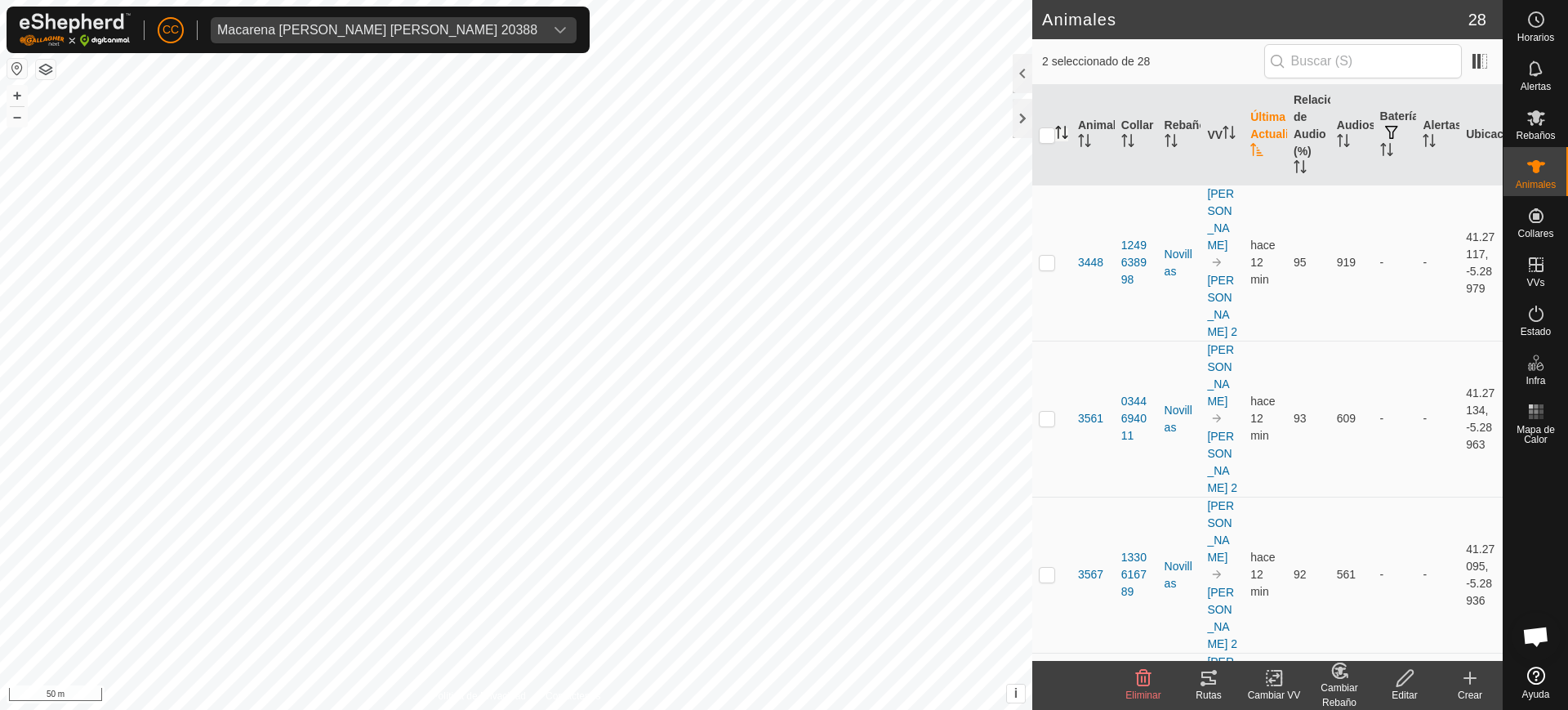
click at [1257, 137] on th "Última Actualización" at bounding box center [1265, 134] width 43 height 100
click at [1250, 131] on th "Última Actualización" at bounding box center [1265, 134] width 43 height 100
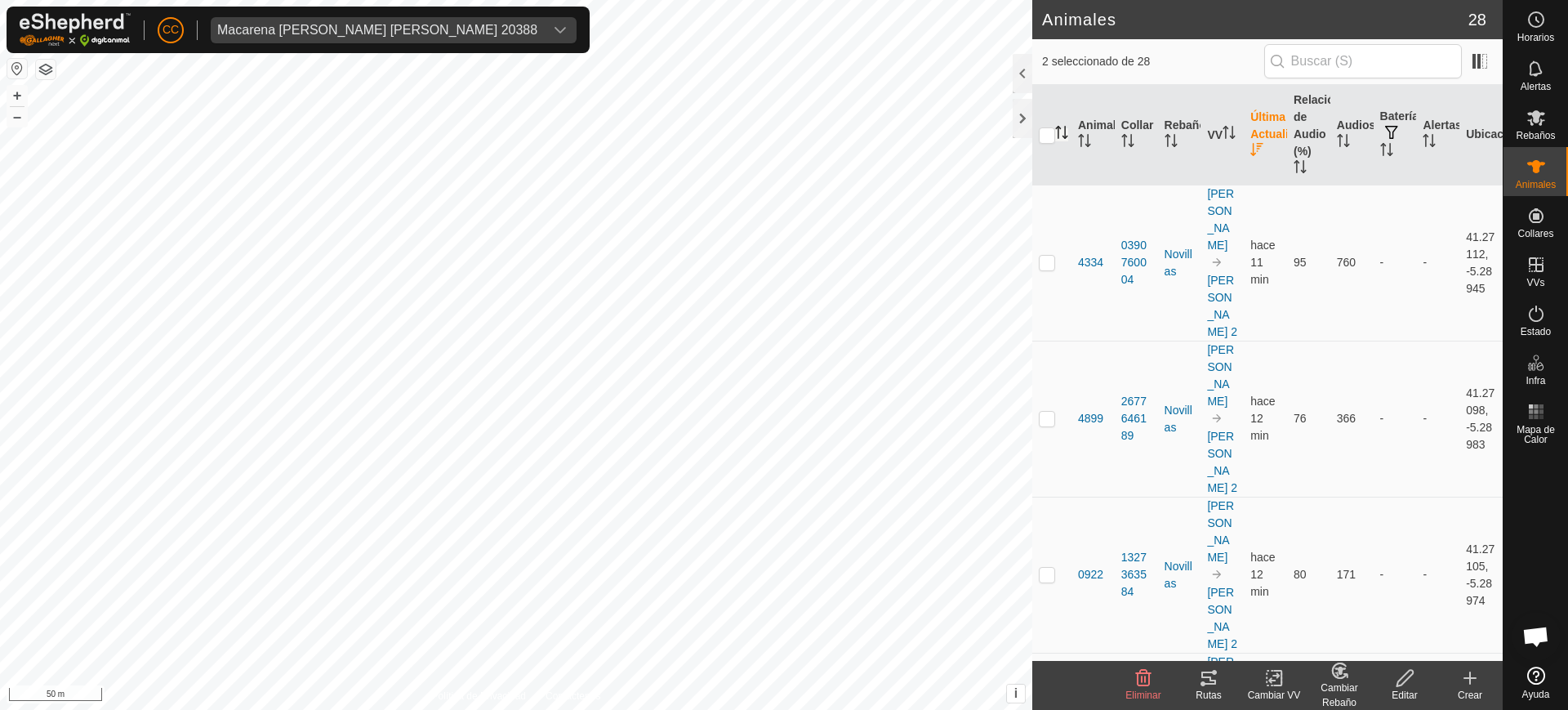
click at [1250, 131] on th "Última Actualización" at bounding box center [1265, 134] width 43 height 100
click at [1250, 136] on th "Última Actualización" at bounding box center [1265, 134] width 43 height 100
click at [1248, 138] on th "Última Actualización" at bounding box center [1265, 134] width 43 height 100
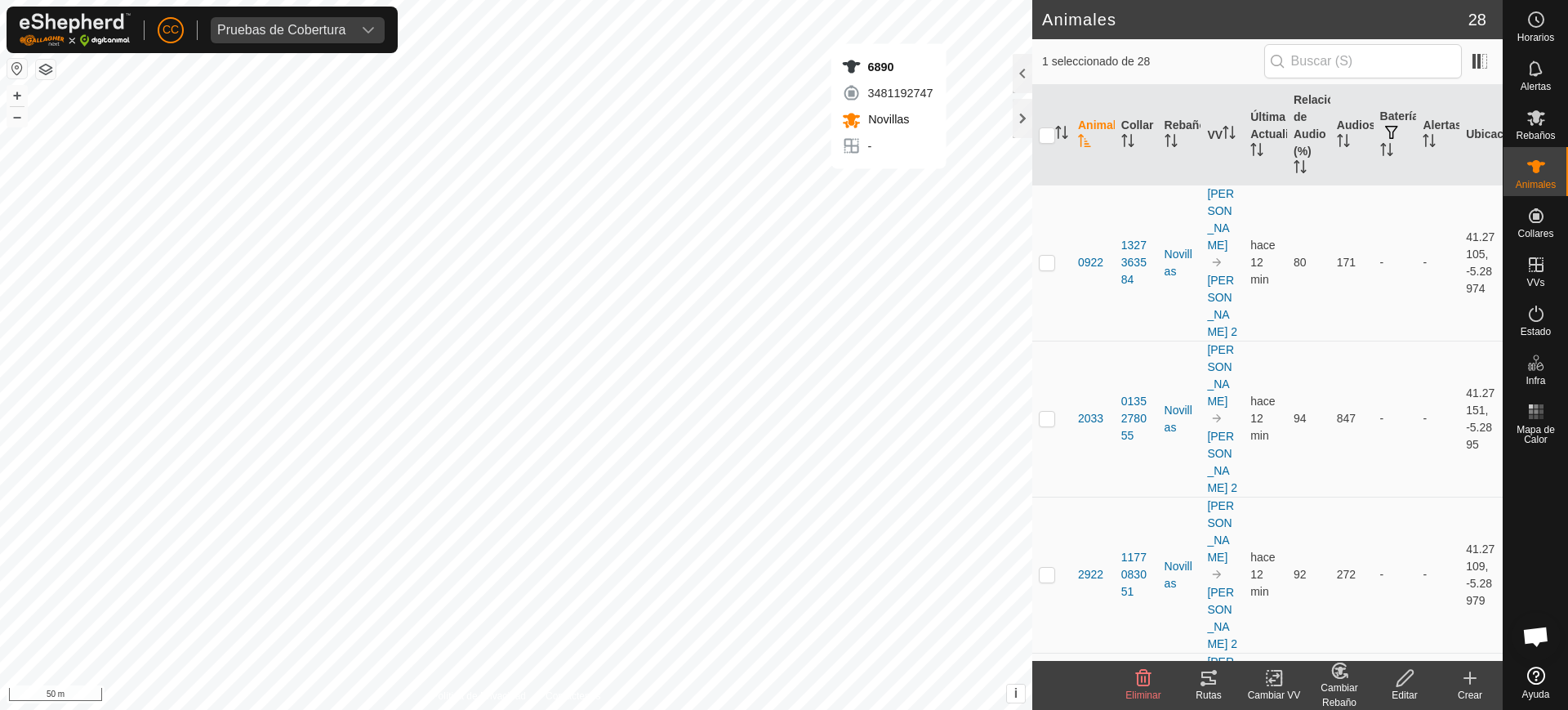
click at [888, 184] on div "6890 3481192747 Novillas - + – ⇧ i This application includes HERE Maps. © 2024 …" at bounding box center [516, 355] width 1032 height 710
checkbox input "true"
click at [895, 194] on div "6224 2202397216 Novillas - + – ⇧ i This application includes HERE Maps. © 2024 …" at bounding box center [516, 355] width 1032 height 710
checkbox input "true"
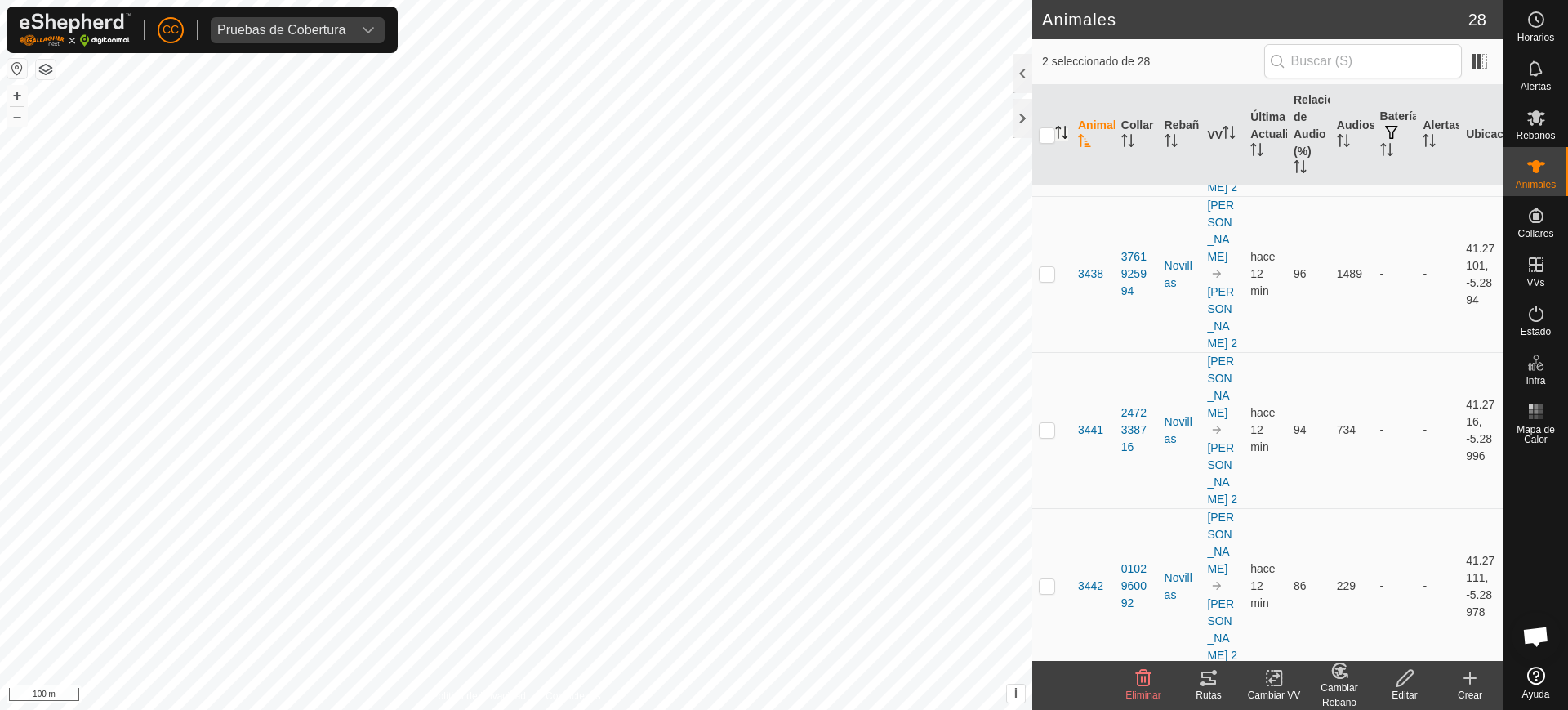
click at [1064, 126] on icon "Activar para ordenar" at bounding box center [1061, 131] width 13 height 13
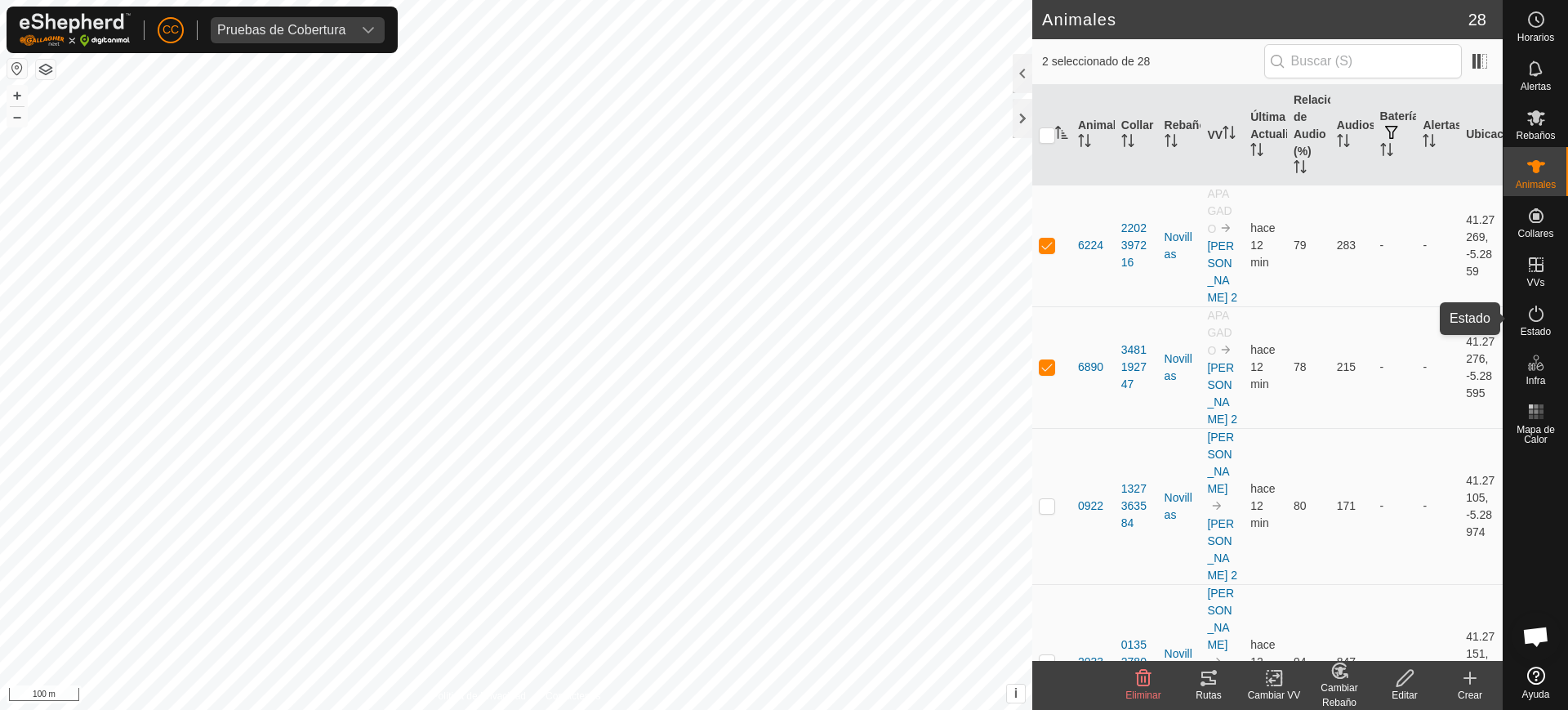
click at [1534, 321] on icon at bounding box center [1536, 314] width 19 height 19
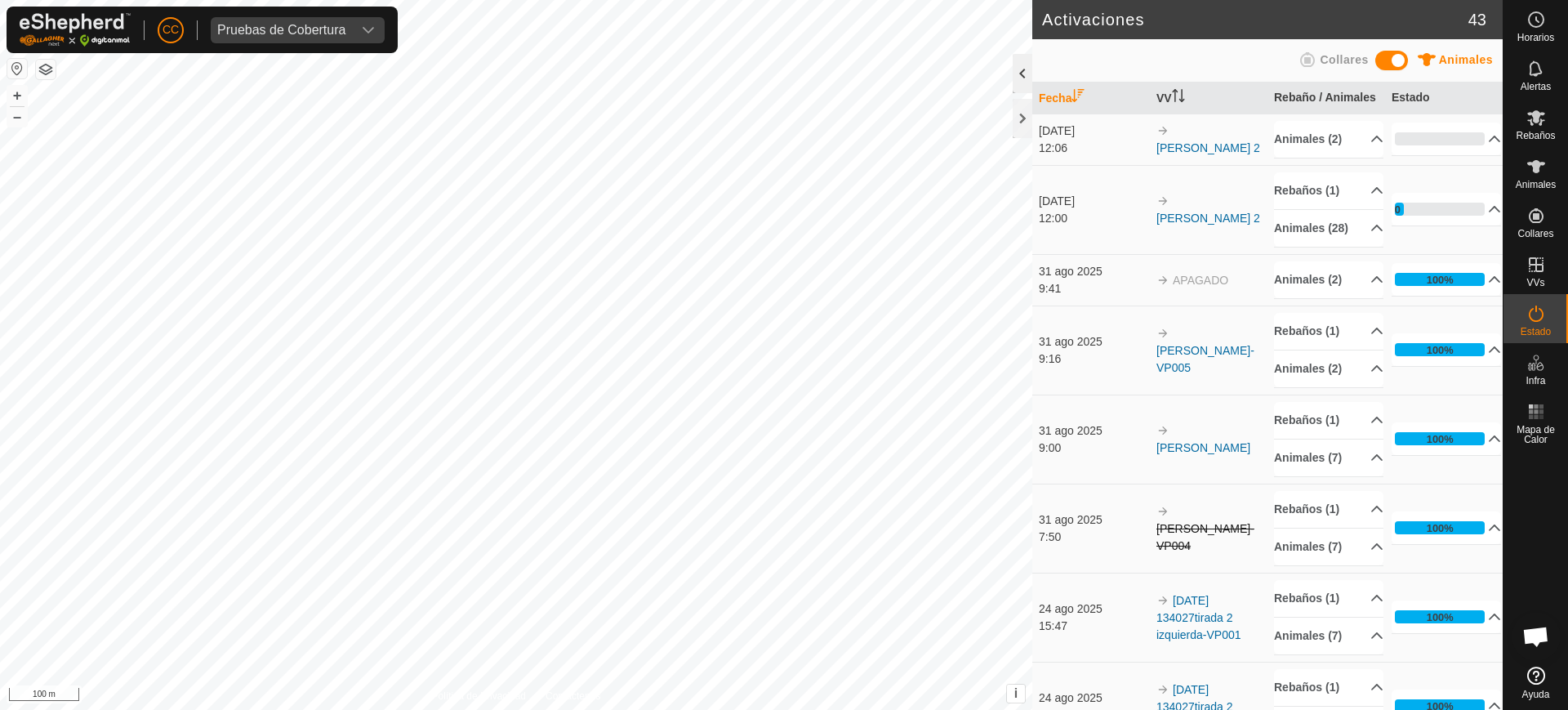
click at [1014, 62] on div at bounding box center [1023, 73] width 19 height 39
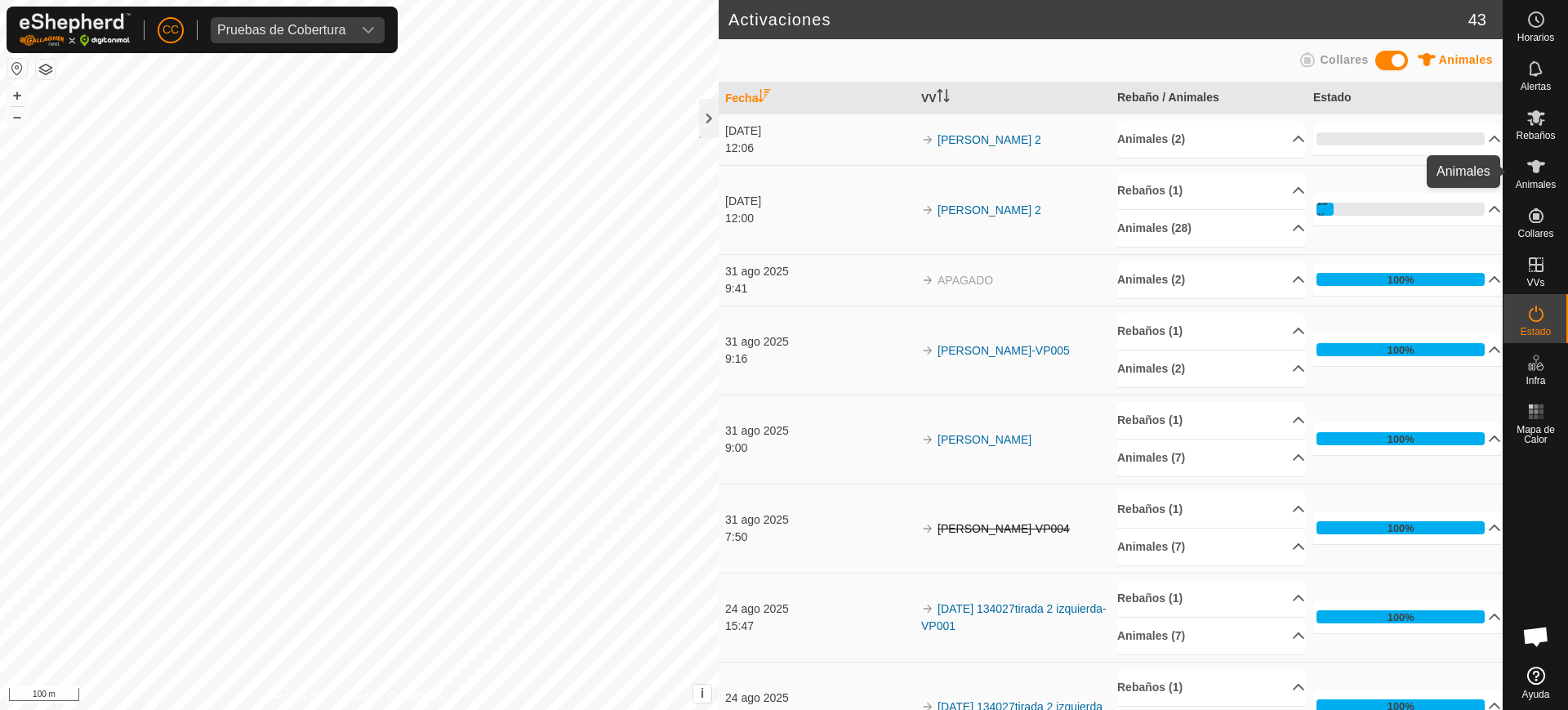
click at [1548, 165] on es-animals-svg-icon at bounding box center [1536, 167] width 29 height 26
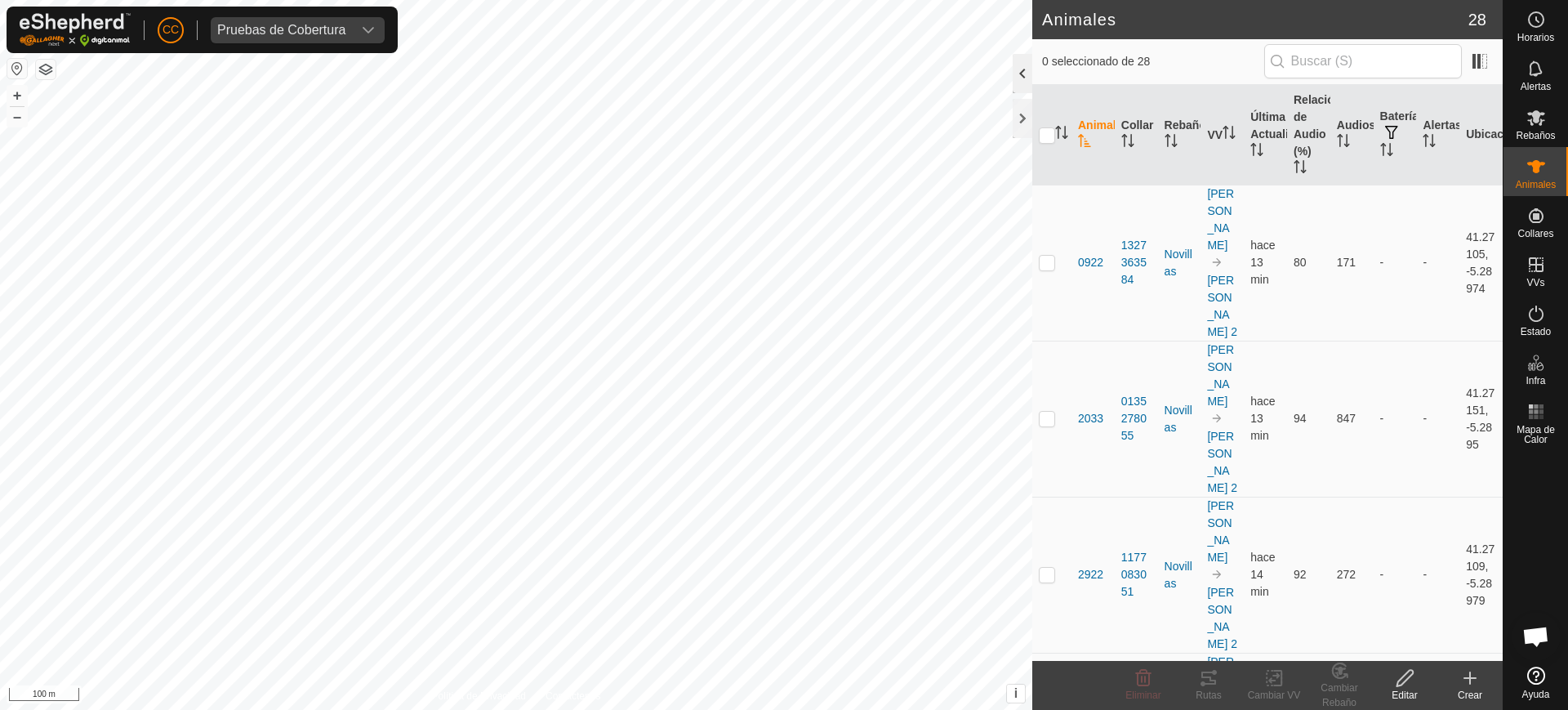
click at [1029, 78] on div at bounding box center [1023, 73] width 19 height 39
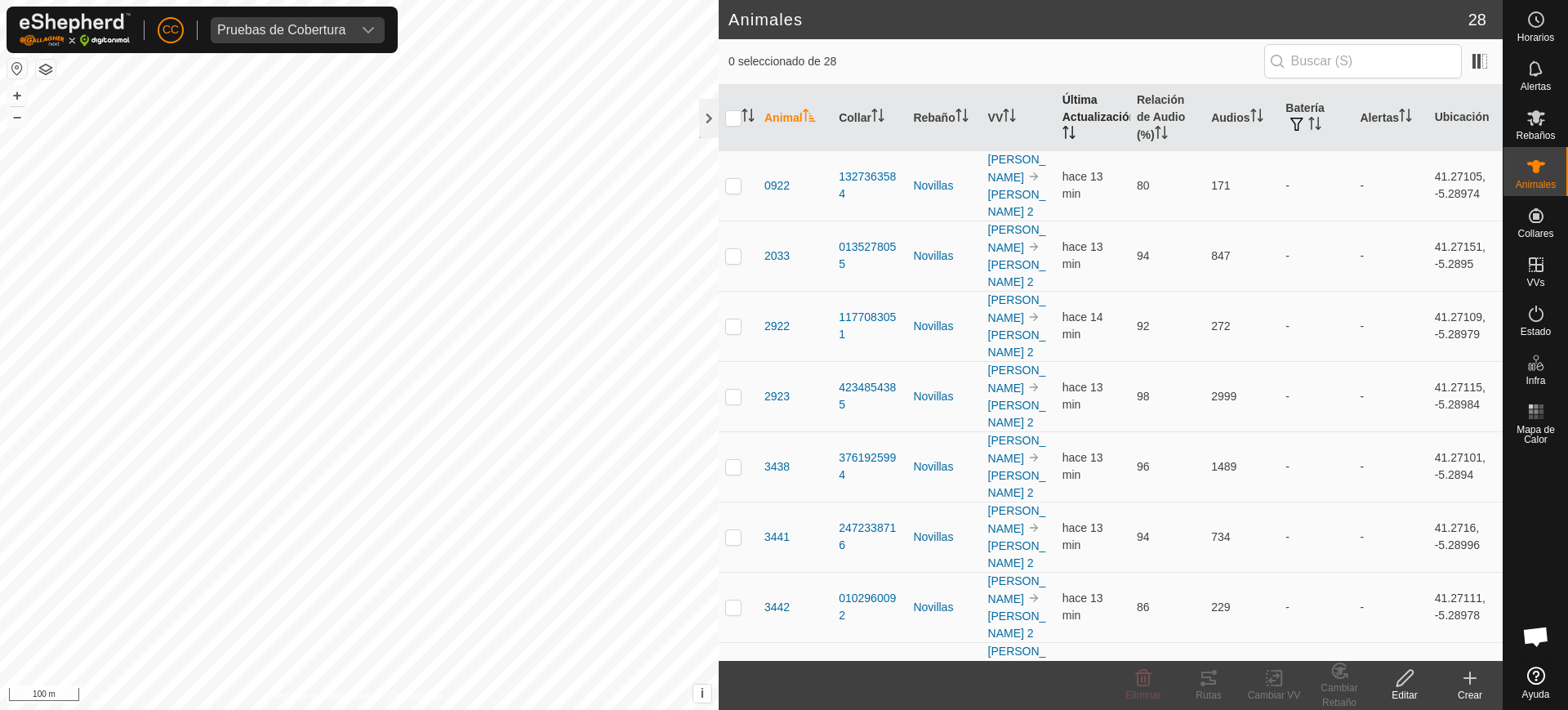
click at [1087, 119] on th "Última Actualización" at bounding box center [1093, 118] width 74 height 66
click at [1522, 330] on span "Estado" at bounding box center [1535, 331] width 30 height 10
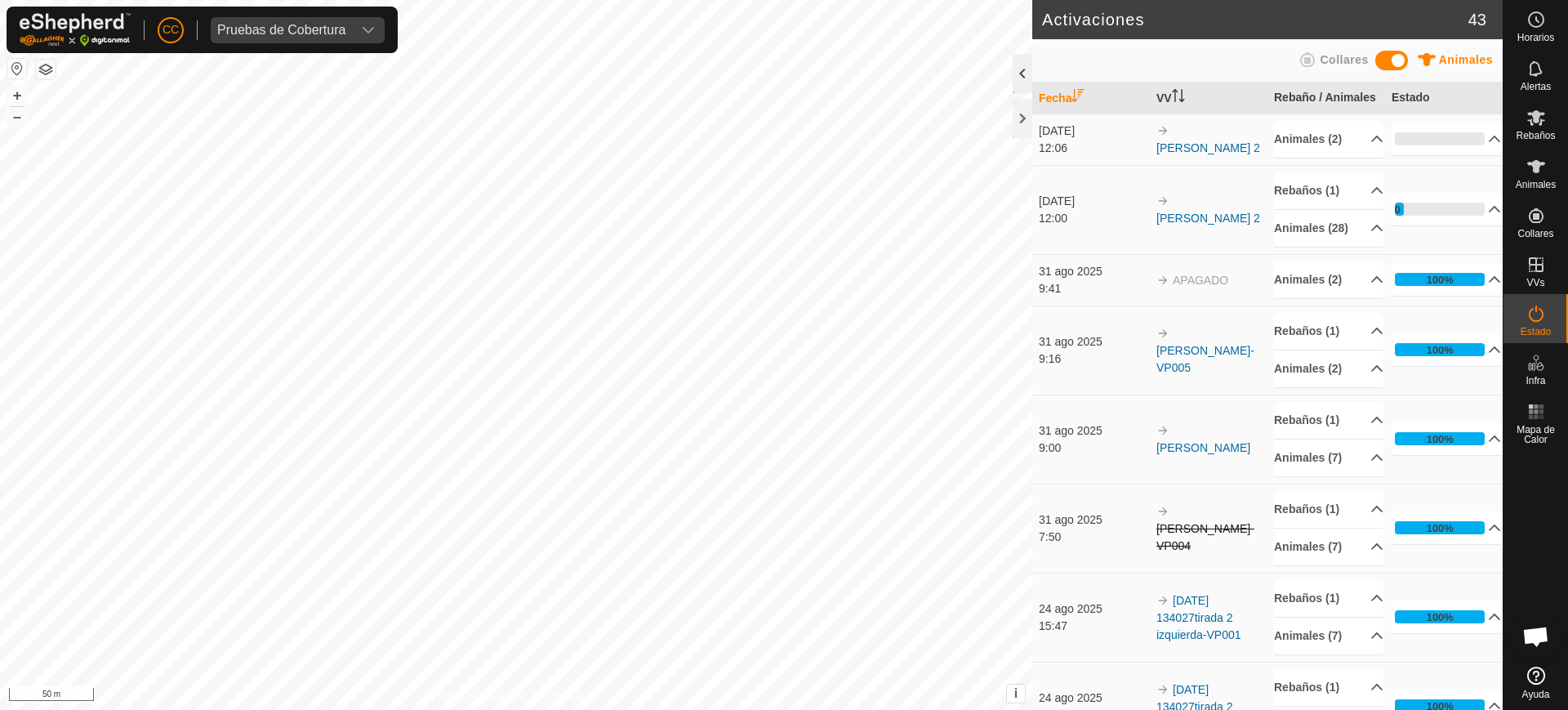
click at [1023, 78] on div at bounding box center [1023, 73] width 19 height 39
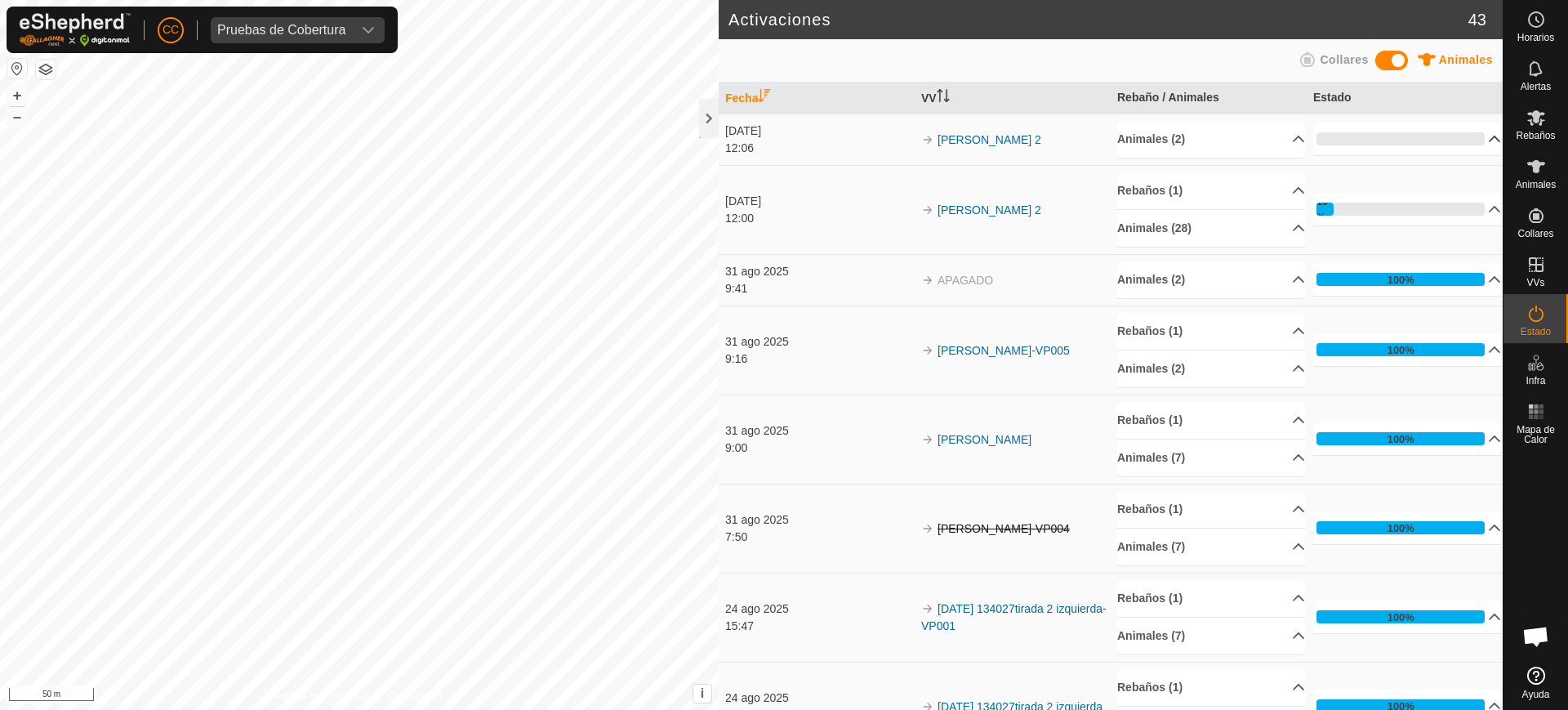
click at [1470, 145] on p-accordion-header "0%" at bounding box center [1406, 139] width 188 height 33
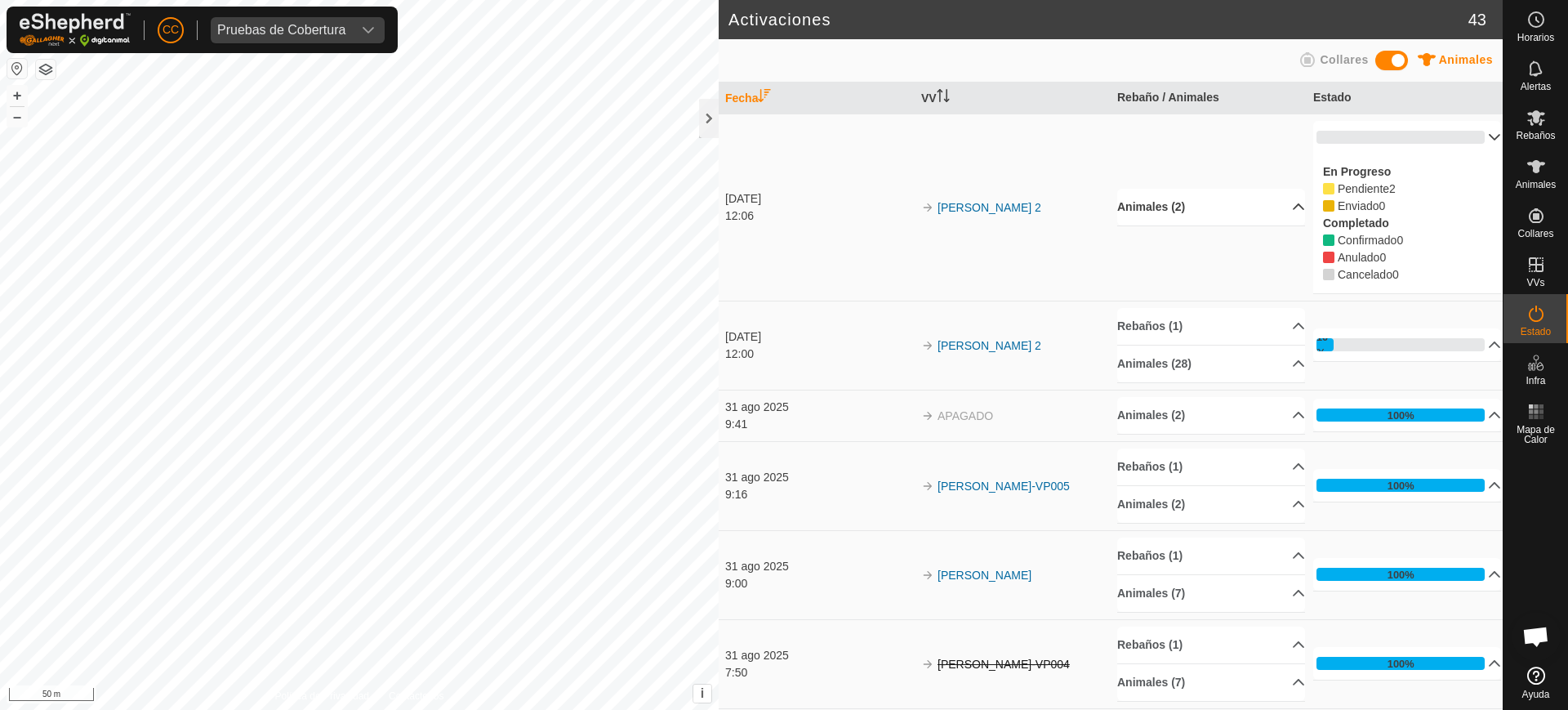
click at [1222, 218] on p-accordion-header "Animales (2)" at bounding box center [1211, 207] width 188 height 37
click at [714, 124] on div at bounding box center [709, 118] width 19 height 39
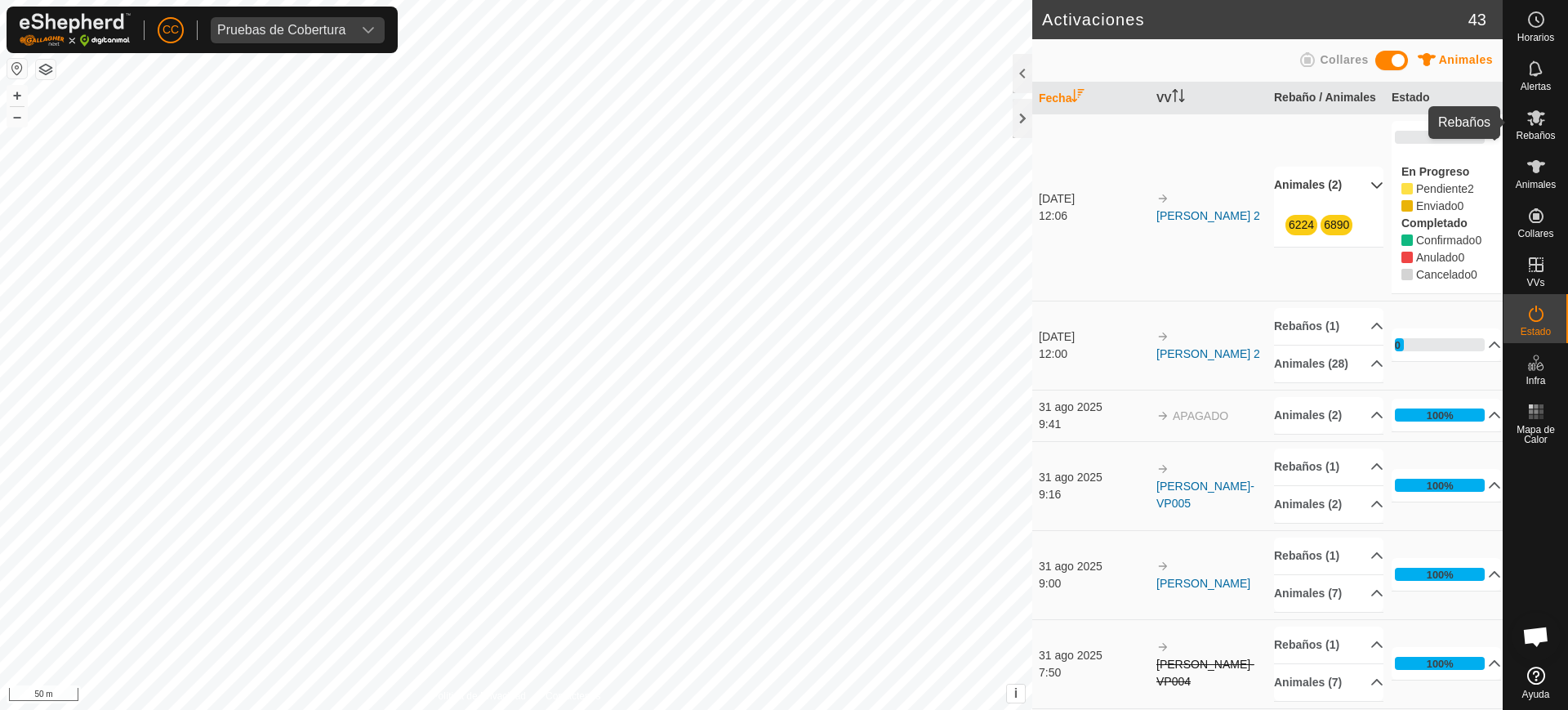
click at [1556, 128] on div "Rebaños" at bounding box center [1535, 123] width 64 height 49
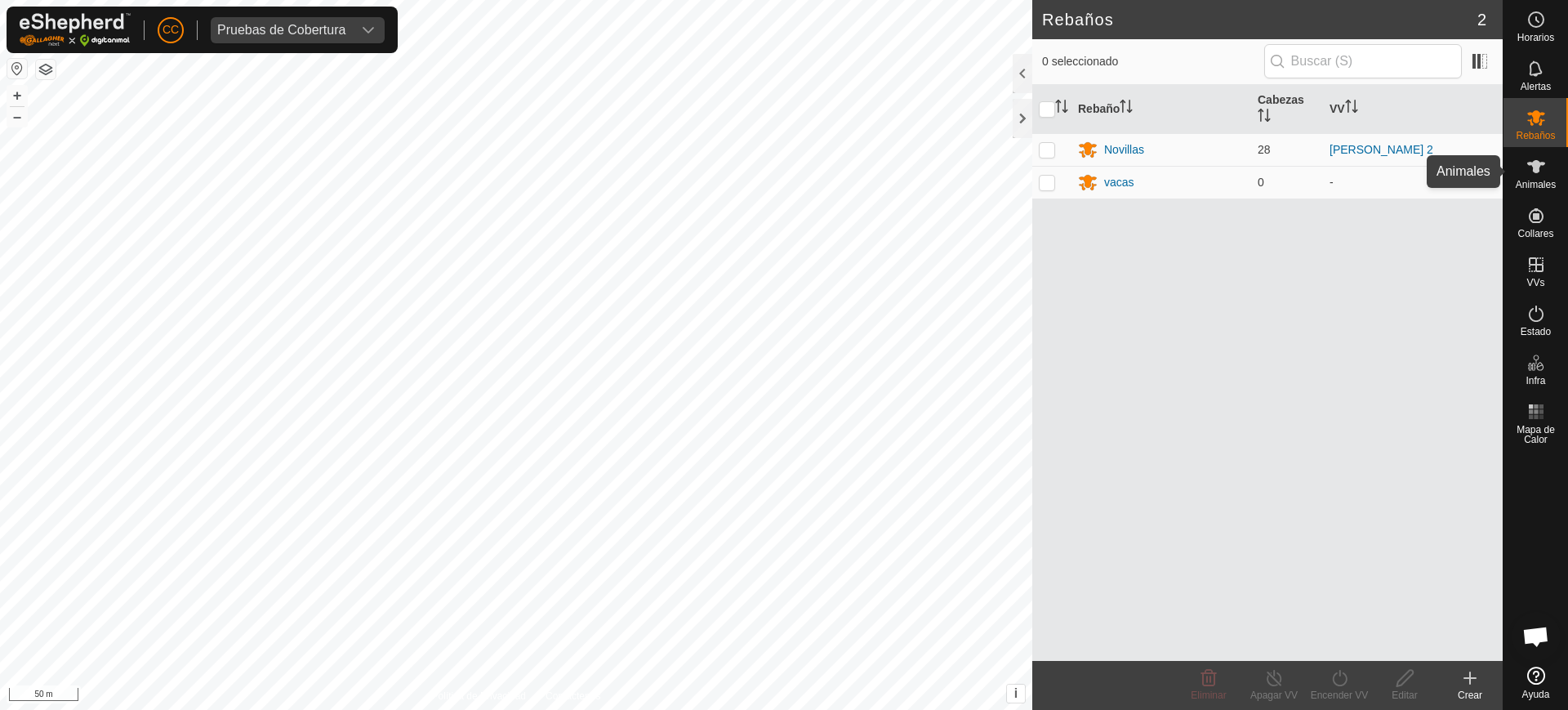
click at [1540, 175] on icon at bounding box center [1536, 167] width 19 height 19
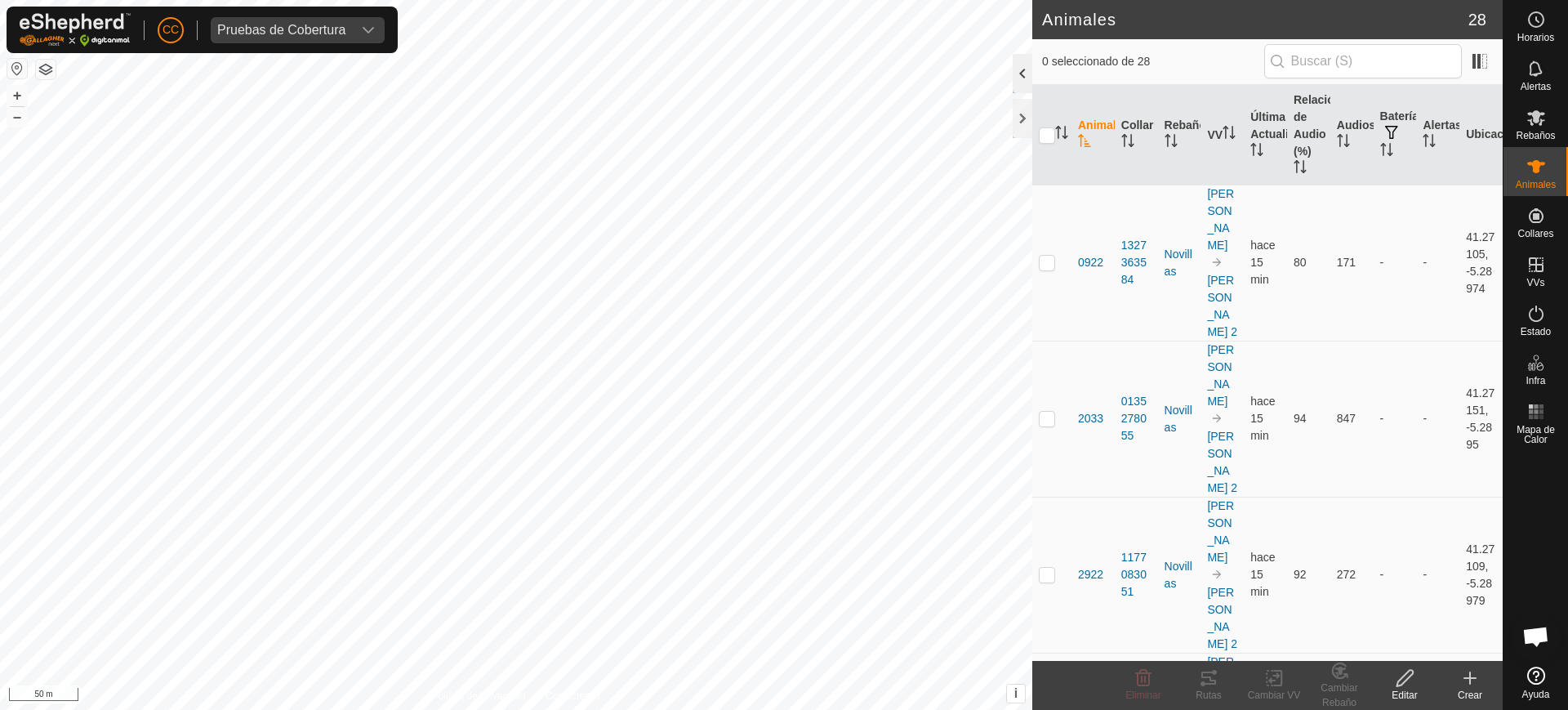
click at [1024, 74] on div at bounding box center [1023, 73] width 19 height 39
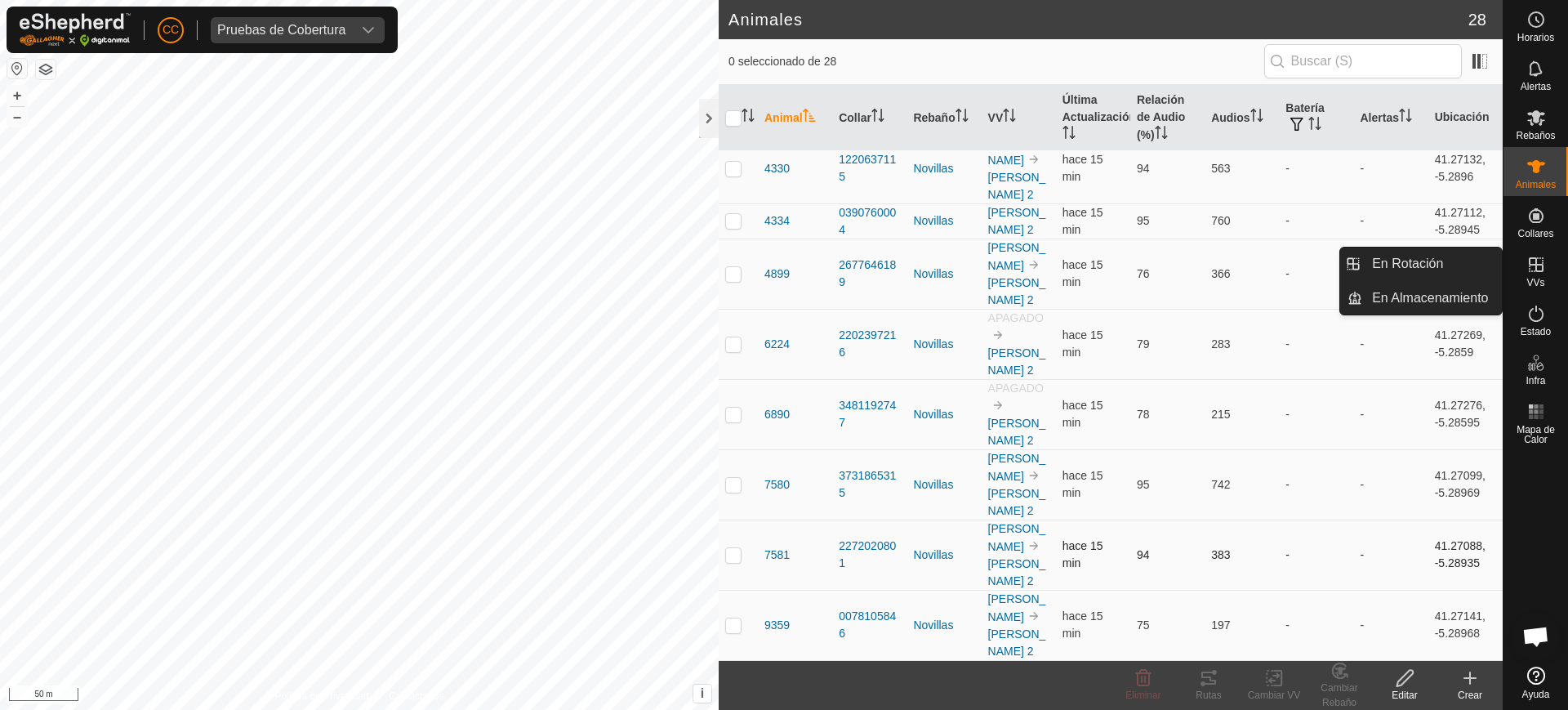
scroll to position [1714, 0]
click at [1003, 109] on icon "Activar para ordenar" at bounding box center [1009, 115] width 13 height 13
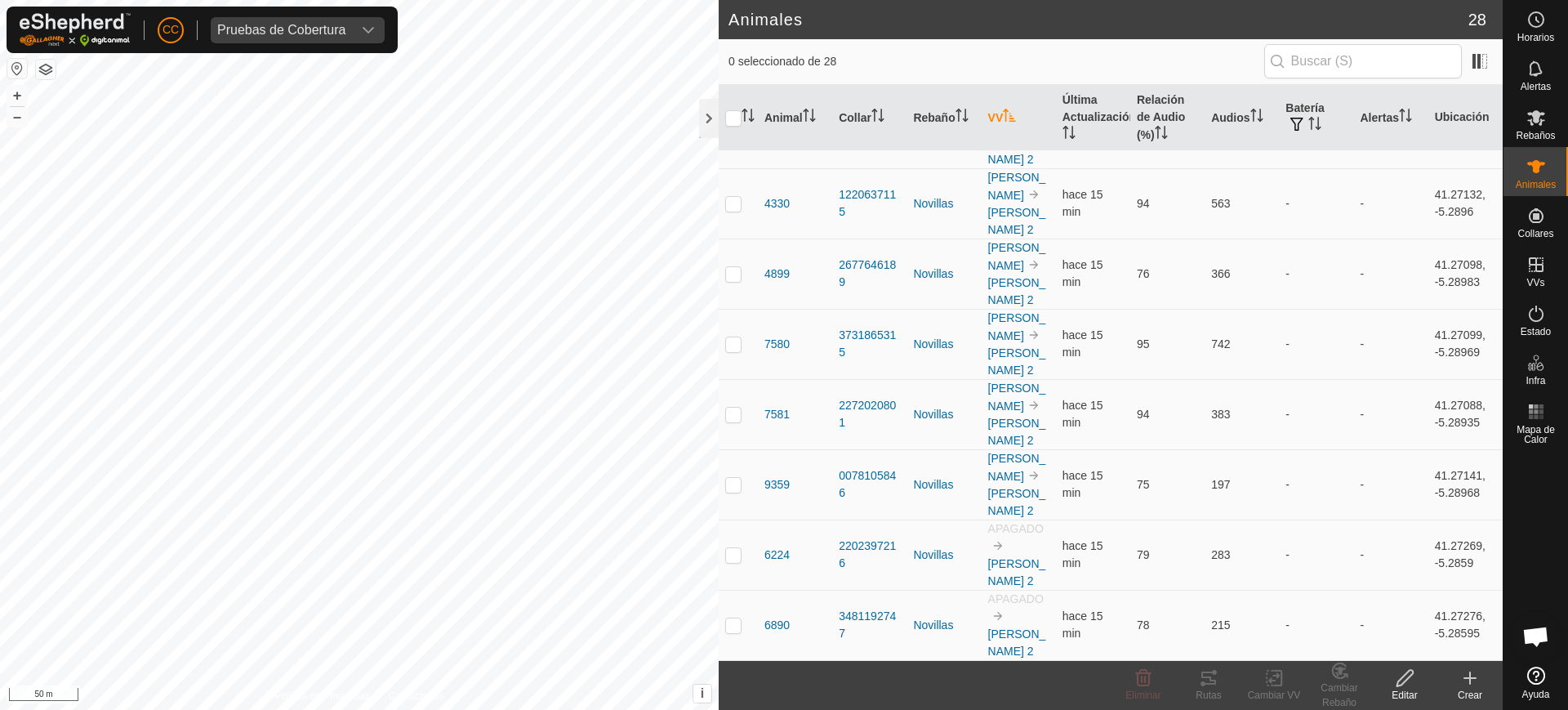
scroll to position [0, 0]
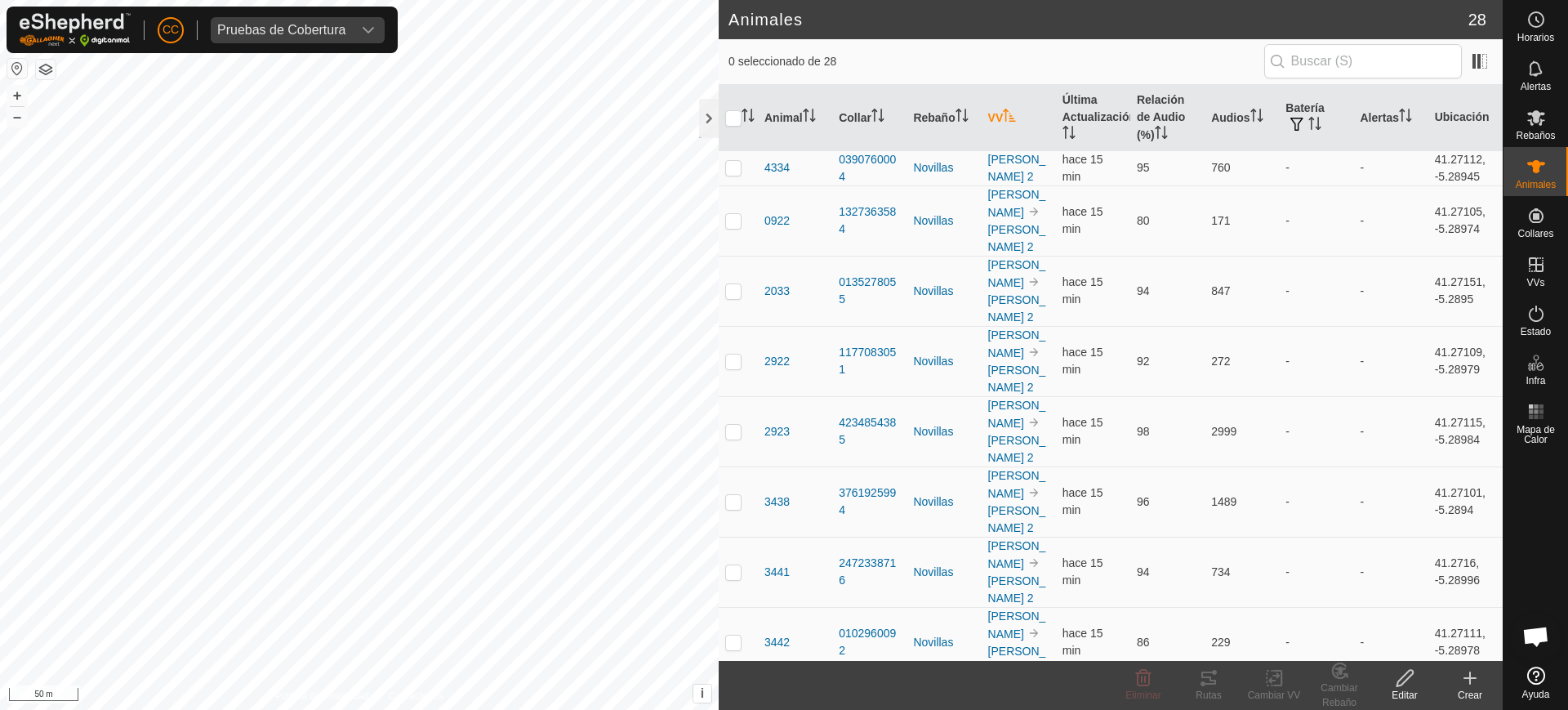
click at [1003, 113] on icon "Activar para ordenar" at bounding box center [1009, 115] width 13 height 13
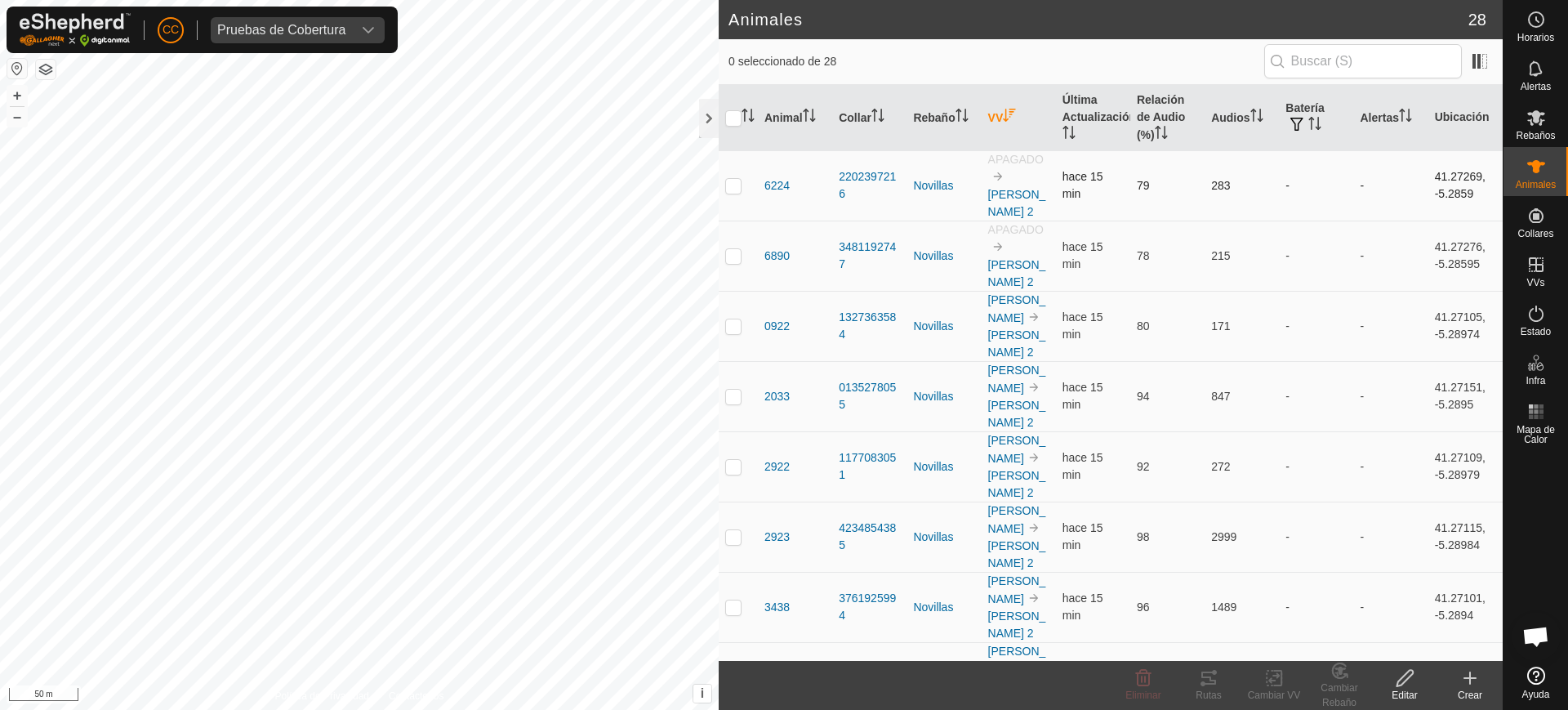
drag, startPoint x: 1022, startPoint y: 243, endPoint x: 975, endPoint y: 178, distance: 80.2
click at [1037, 249] on td "APAGADO Manuel jose 2" at bounding box center [1019, 255] width 74 height 70
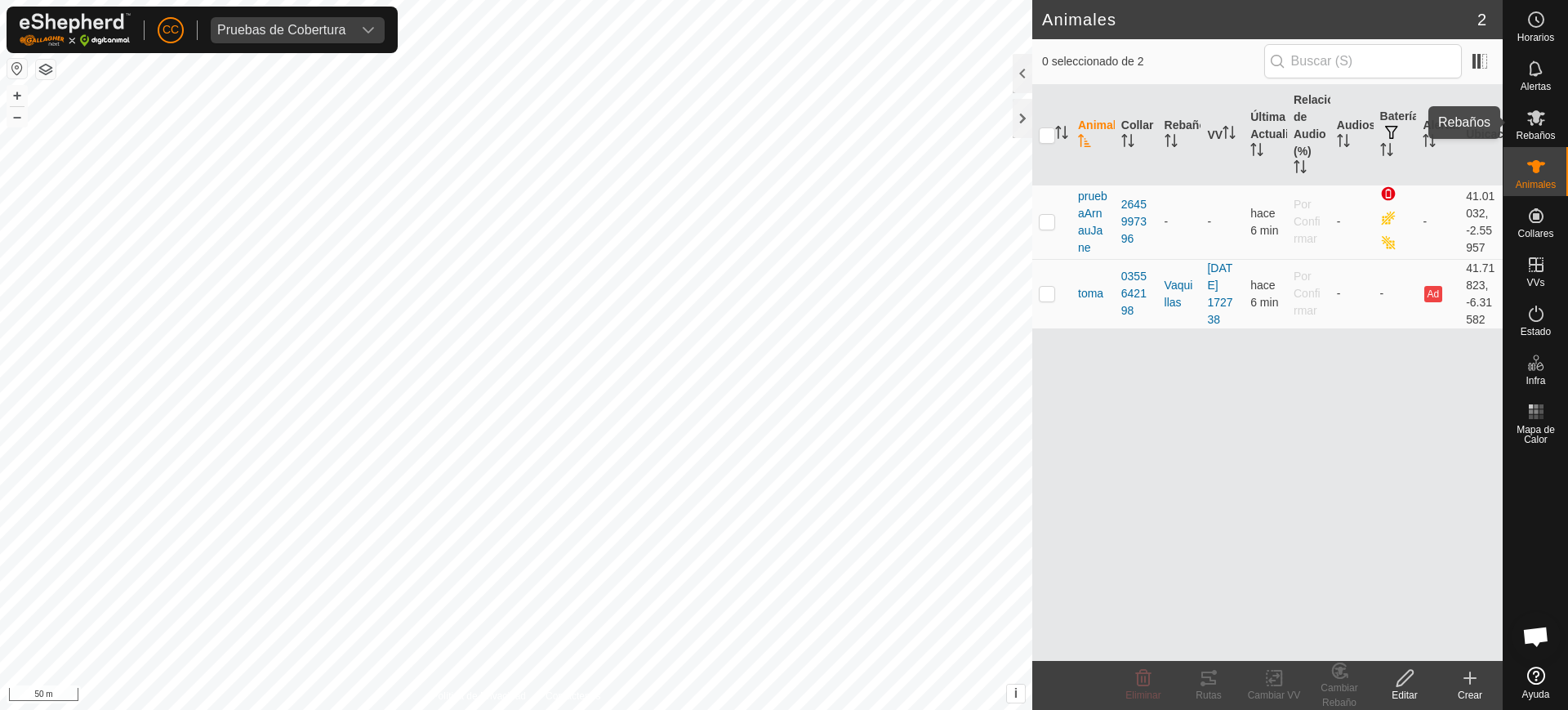
click at [1548, 124] on es-mob-svg-icon at bounding box center [1536, 117] width 29 height 26
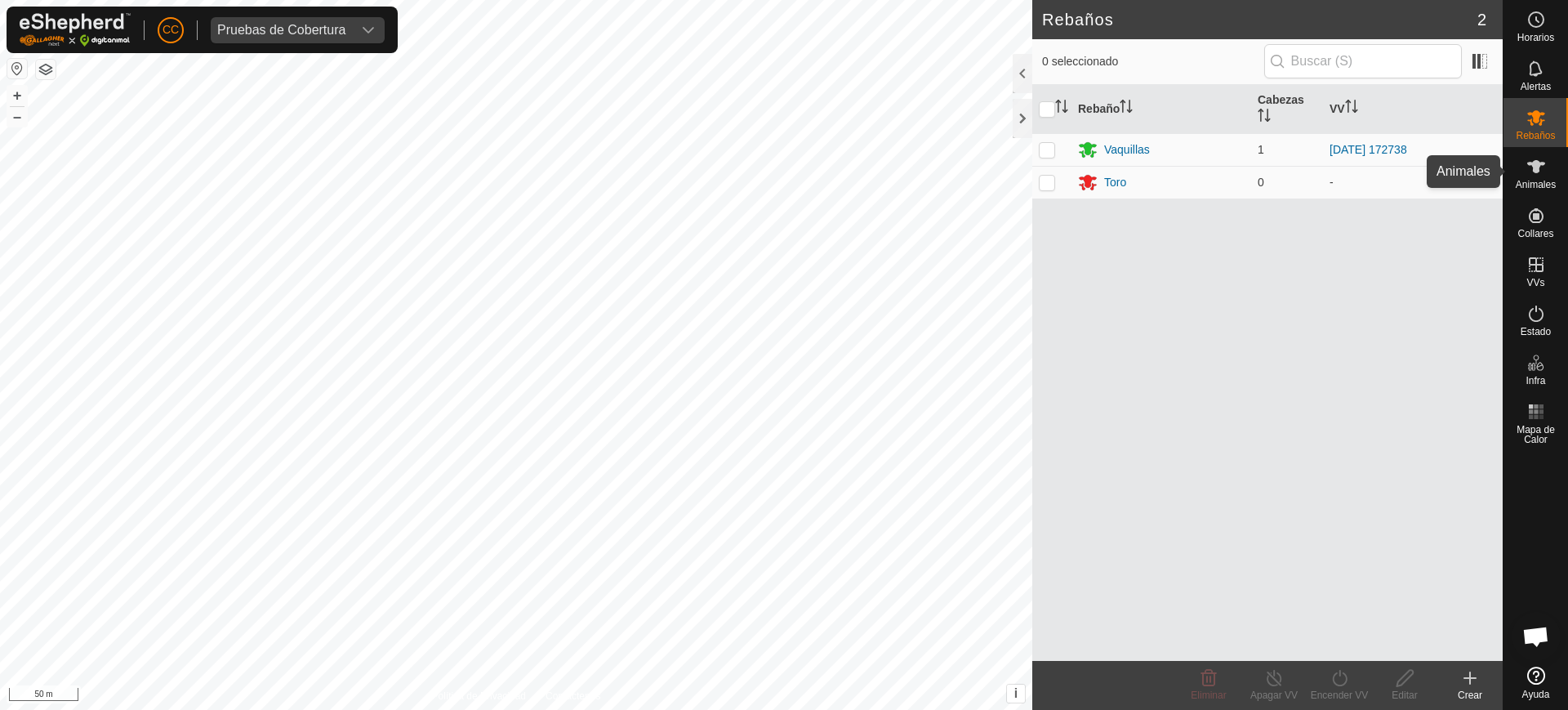
click at [1532, 179] on span "Animales" at bounding box center [1535, 184] width 40 height 10
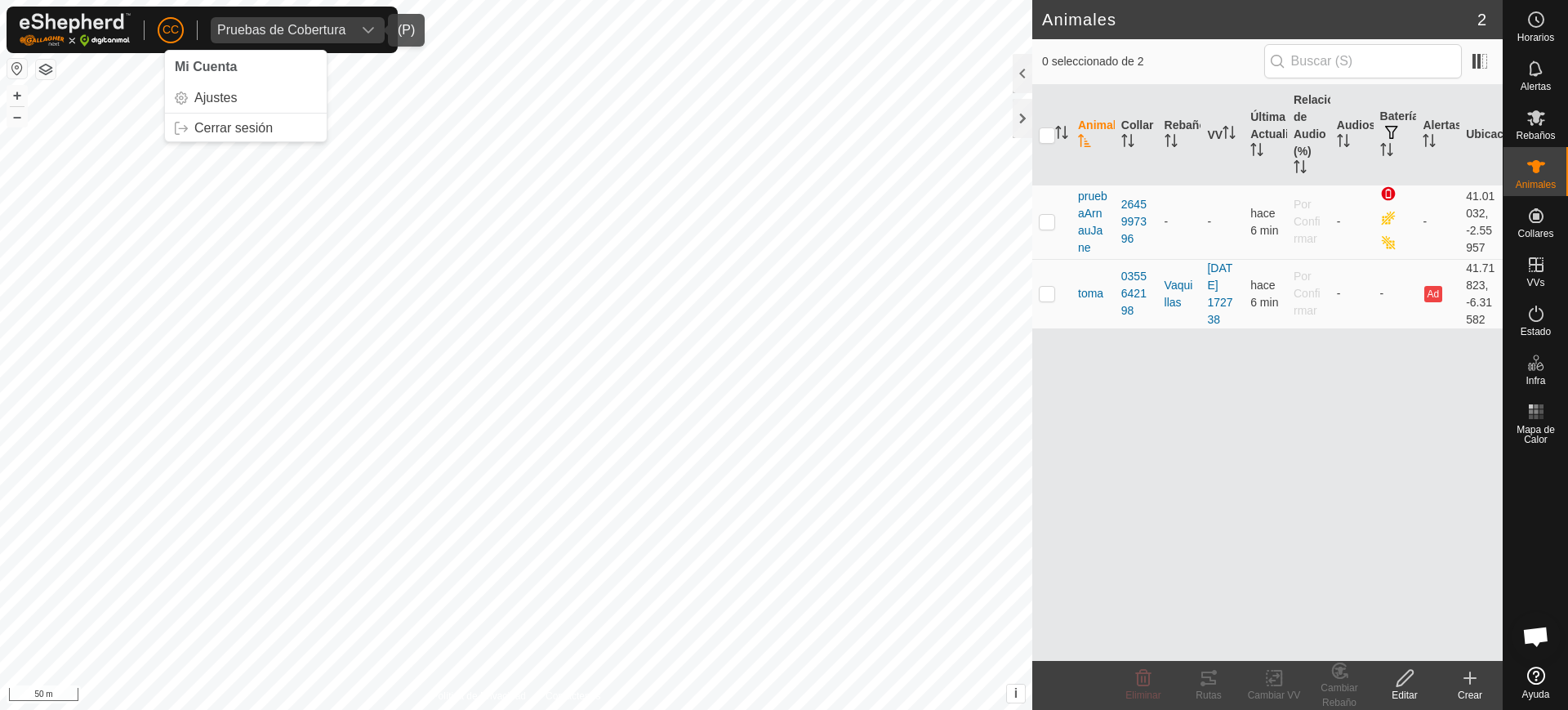
click at [280, 25] on div "Pruebas de Cobertura" at bounding box center [281, 29] width 129 height 13
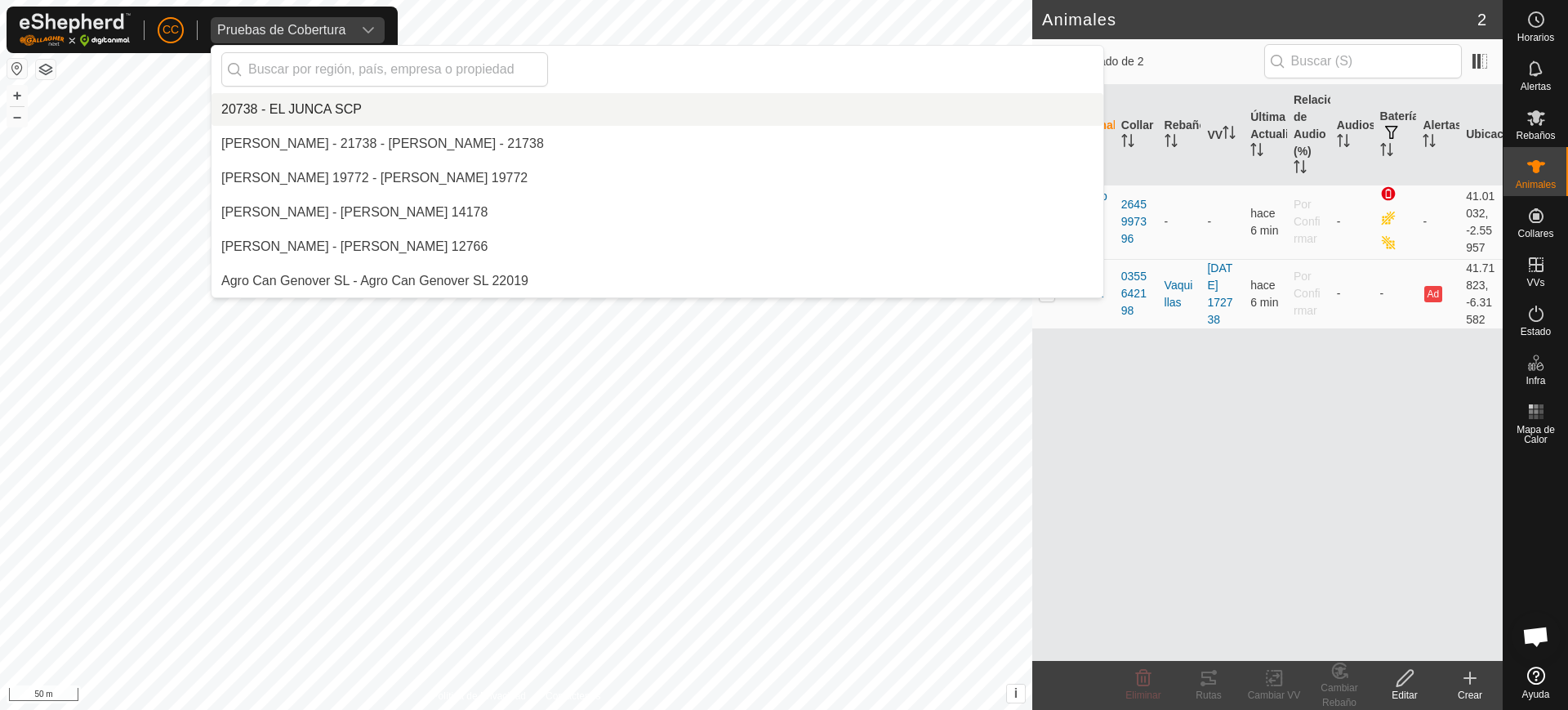
scroll to position [9877, 0]
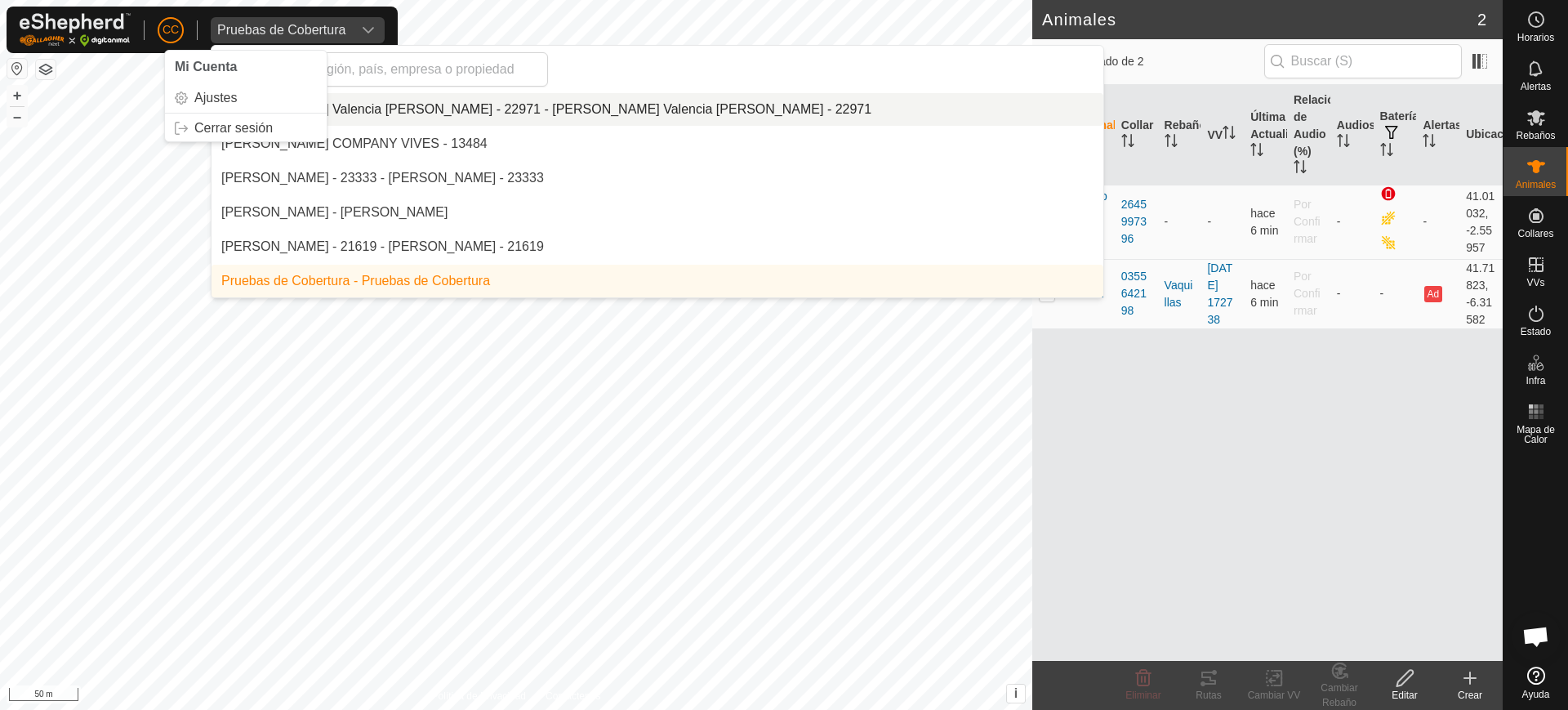
click at [169, 42] on p-avatar "CC" at bounding box center [170, 30] width 26 height 26
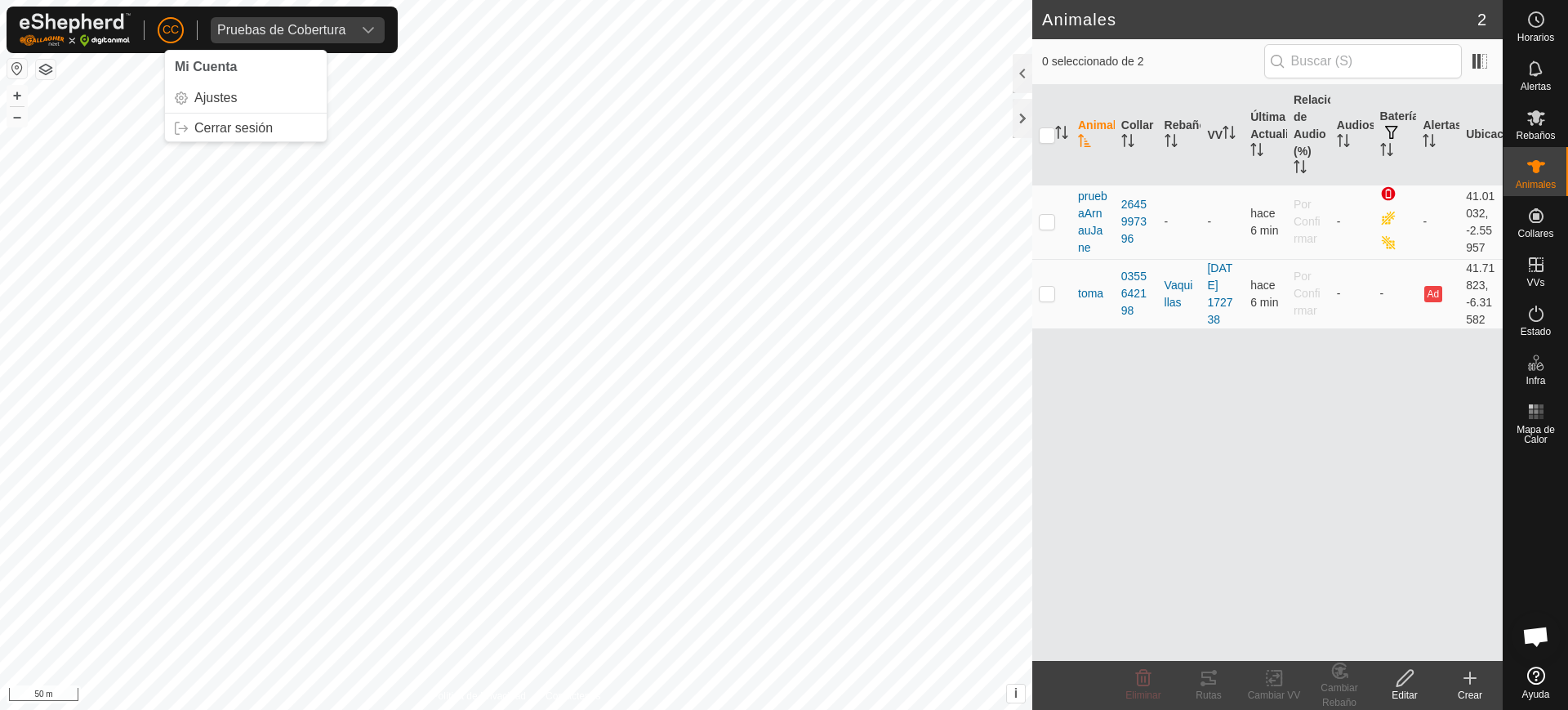
click at [170, 24] on span "CC" at bounding box center [170, 30] width 17 height 18
click at [231, 117] on link "Cerrar sesión" at bounding box center [245, 128] width 162 height 26
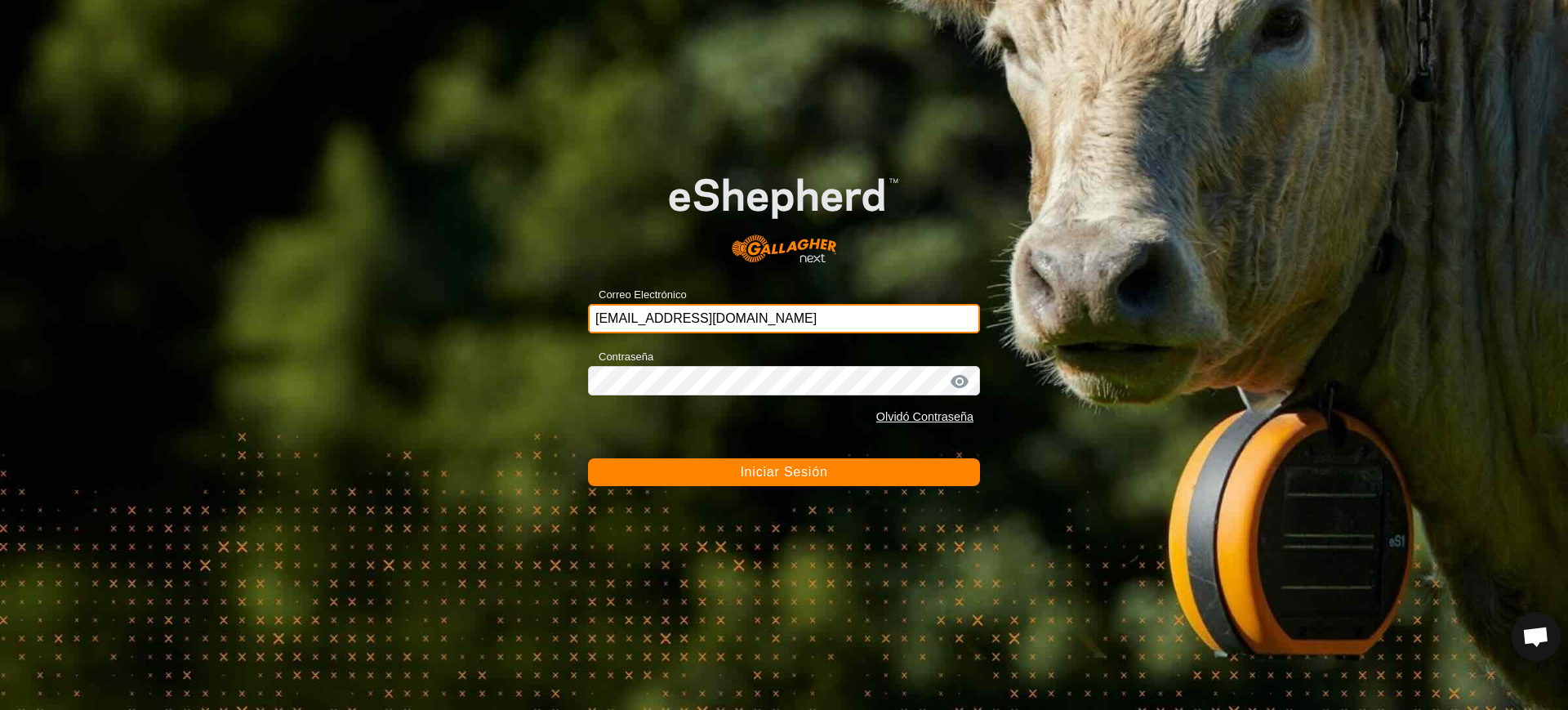
drag, startPoint x: 830, startPoint y: 306, endPoint x: 299, endPoint y: 365, distance: 534.3
click at [317, 356] on div "Correo Electrónico [EMAIL_ADDRESS][DOMAIN_NAME] Contraseña Olvidó Contraseña In…" at bounding box center [784, 355] width 1568 height 710
type input "[EMAIL_ADDRESS][DOMAIN_NAME]"
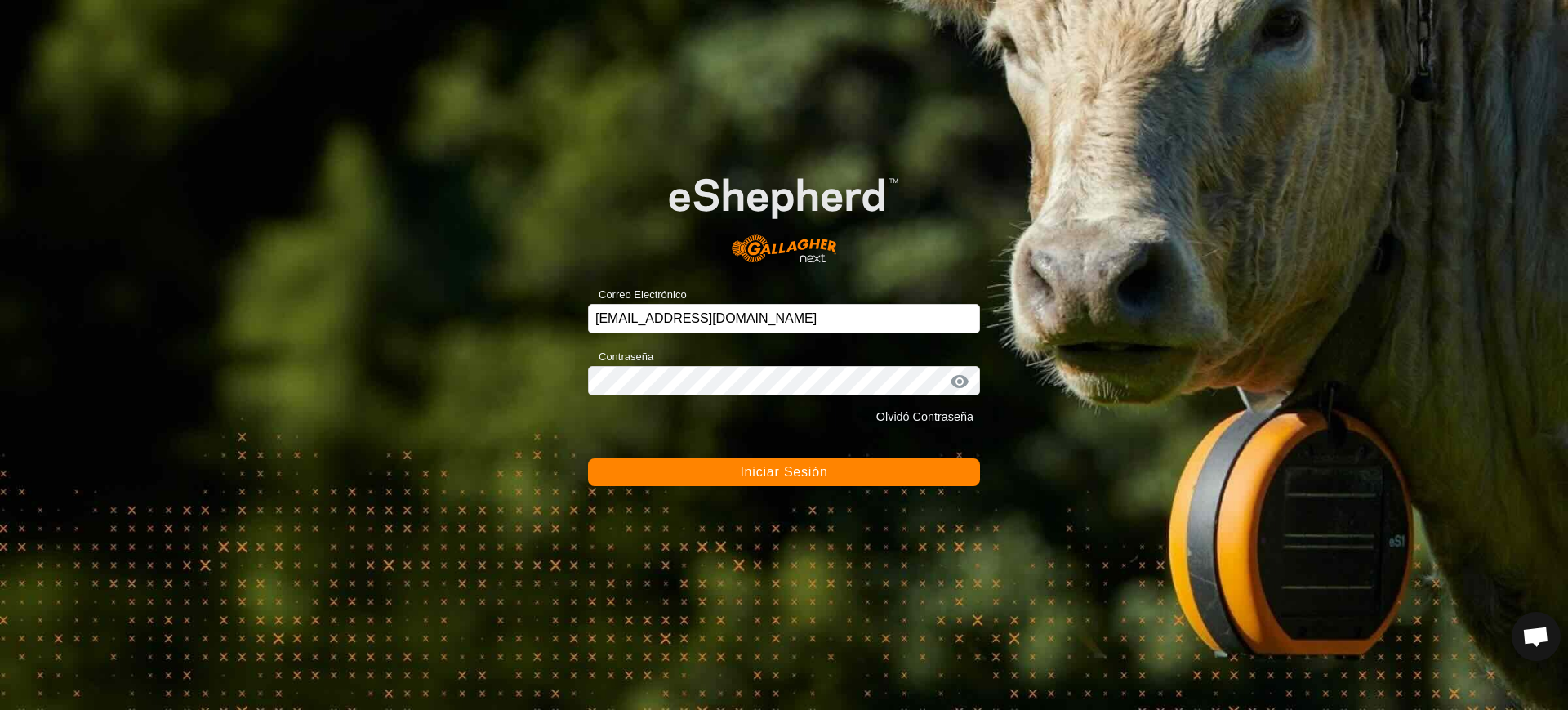
click at [755, 467] on span "Iniciar Sesión" at bounding box center [784, 471] width 88 height 14
